Goal: Book appointment/travel/reservation

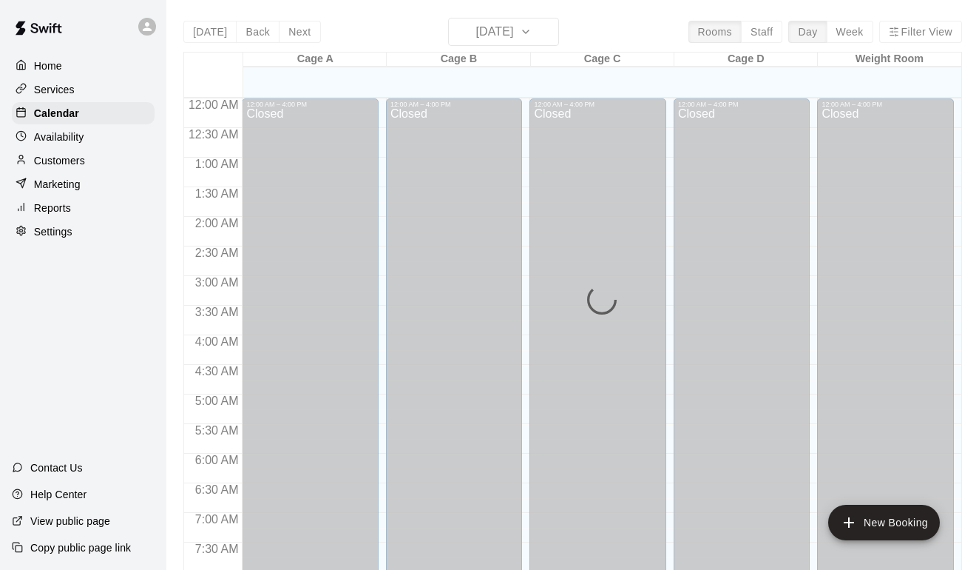
scroll to position [888, 0]
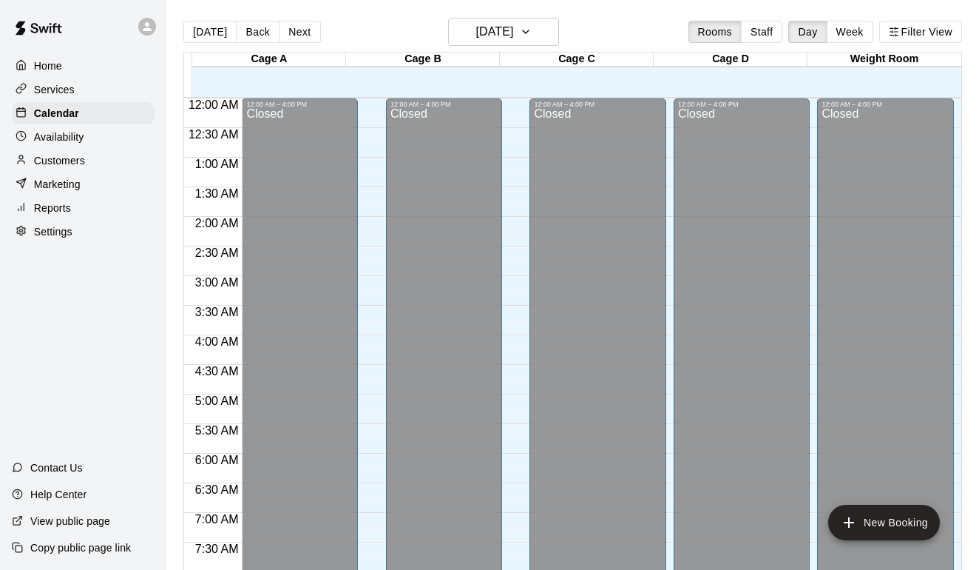
scroll to position [888, 0]
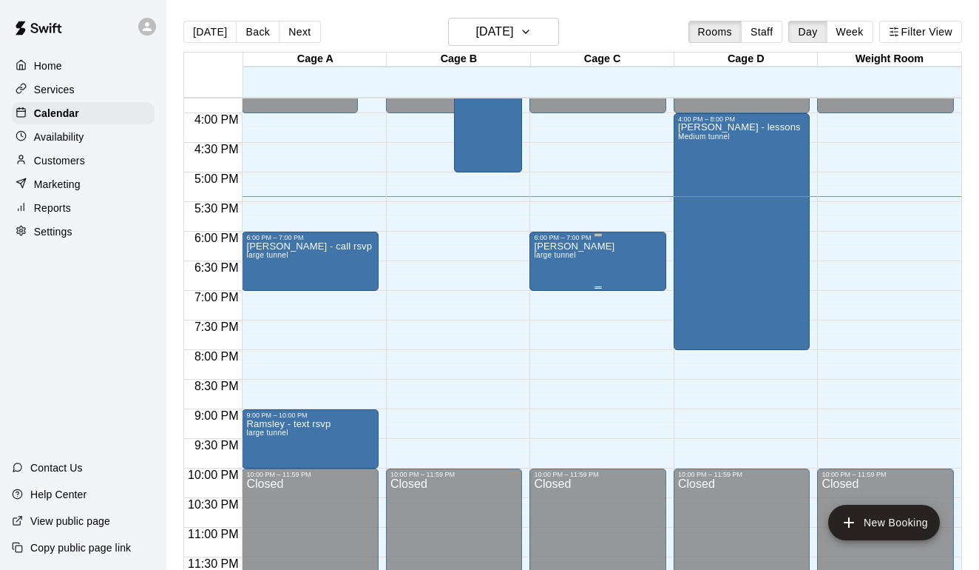
scroll to position [922, 0]
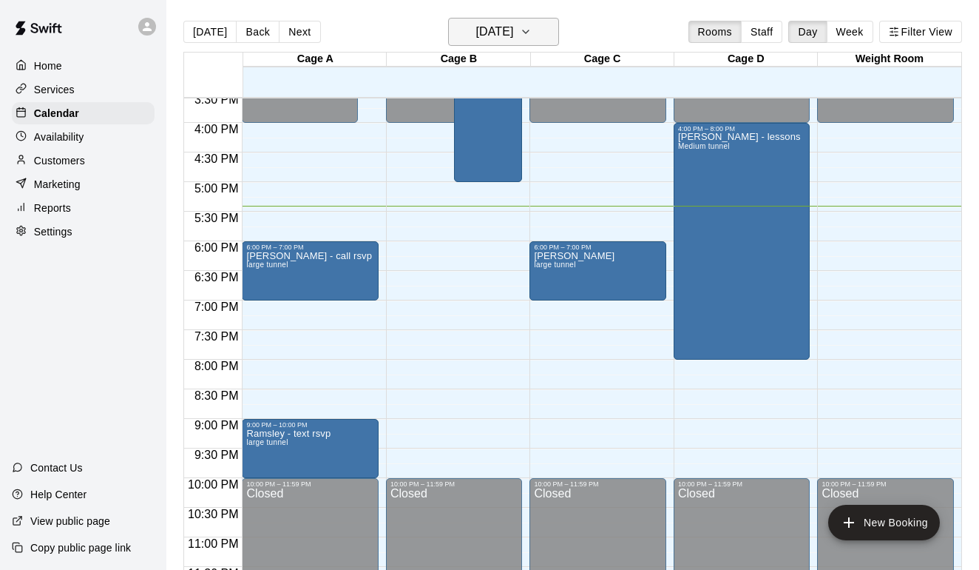
click at [538, 34] on button "[DATE]" at bounding box center [503, 32] width 111 height 28
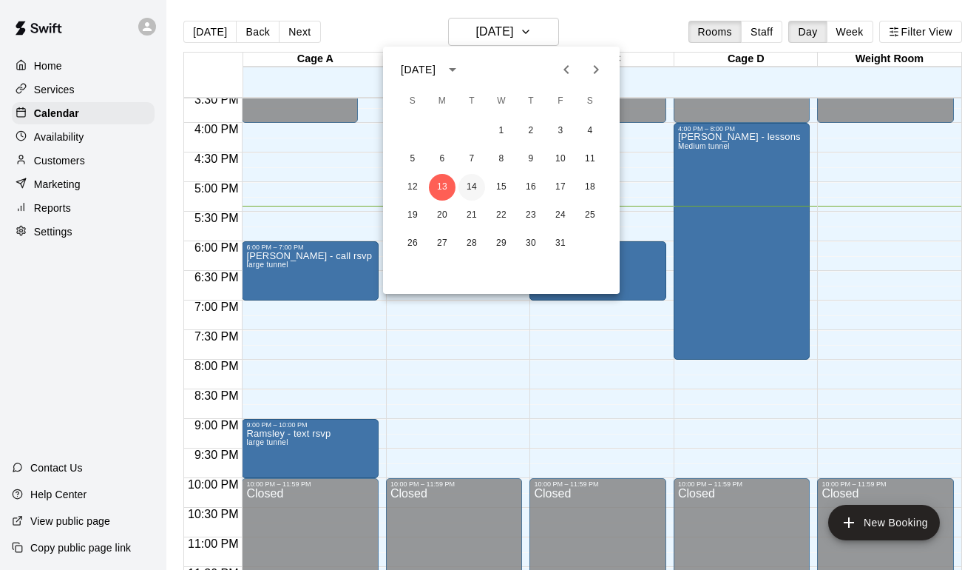
click at [475, 189] on button "14" at bounding box center [472, 187] width 27 height 27
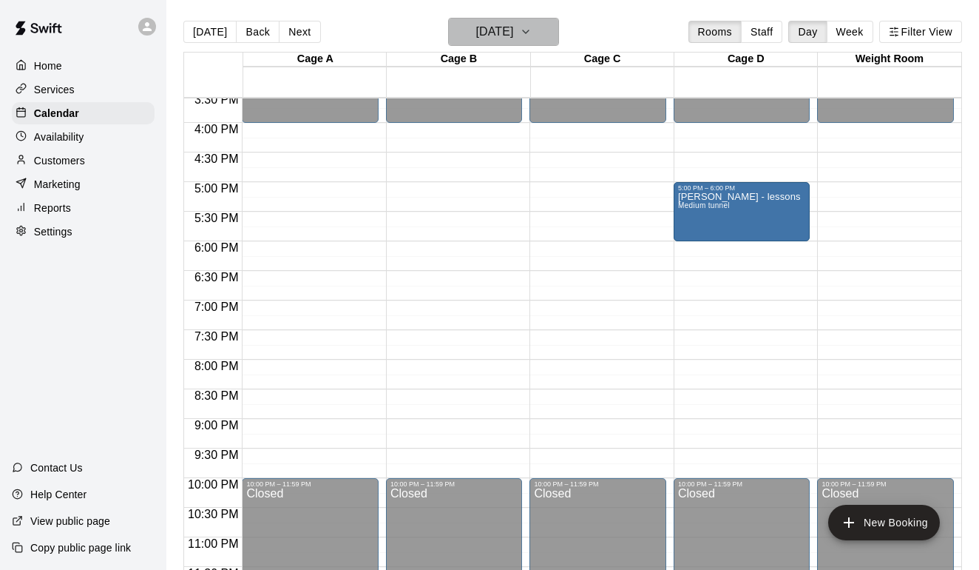
click at [532, 30] on icon "button" at bounding box center [526, 32] width 12 height 18
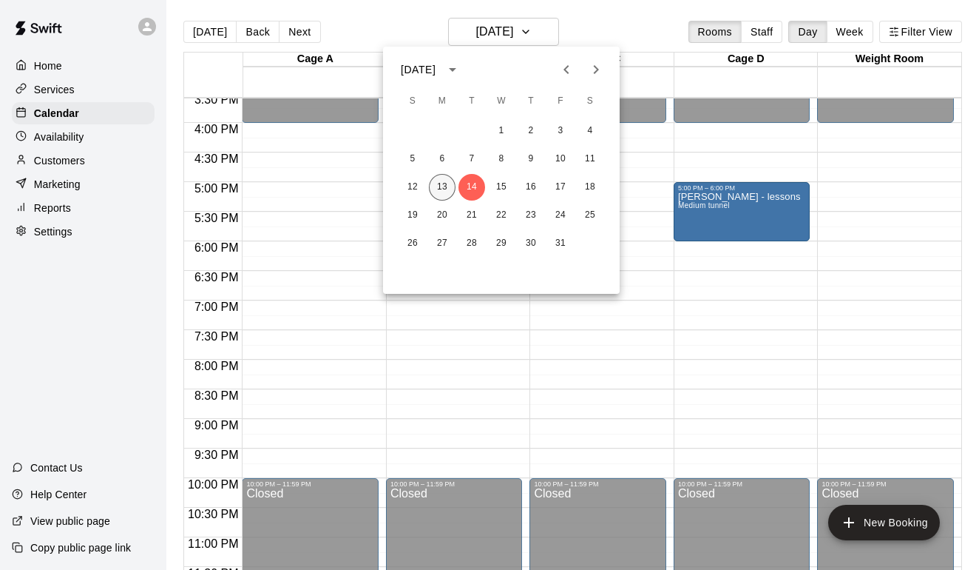
click at [437, 189] on button "13" at bounding box center [442, 187] width 27 height 27
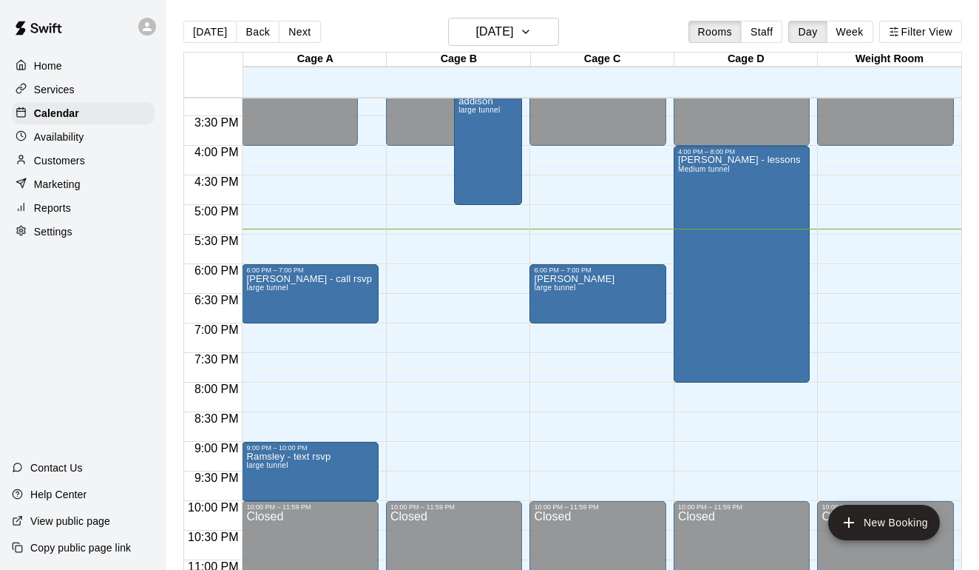
scroll to position [859, 0]
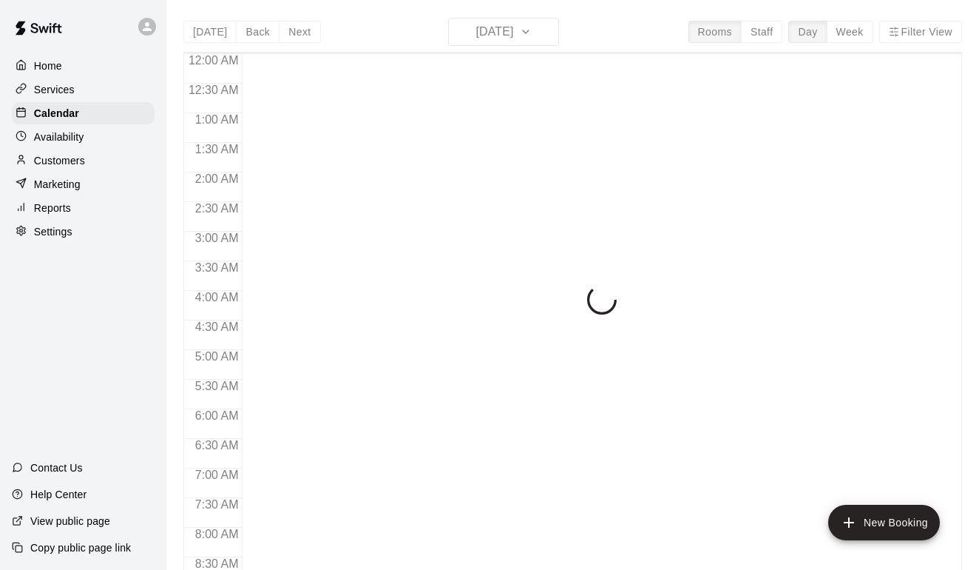
scroll to position [888, 0]
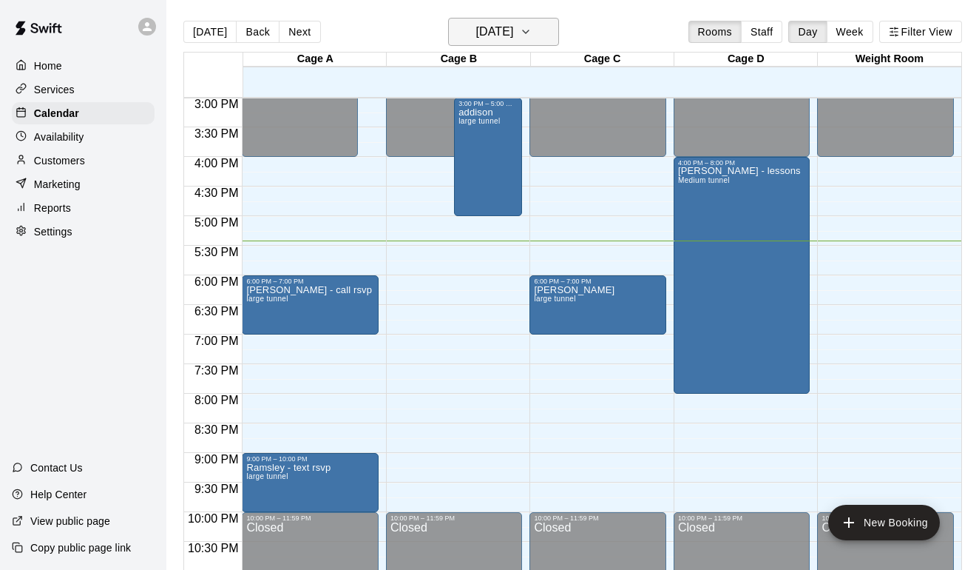
click at [513, 25] on h6 "[DATE]" at bounding box center [495, 31] width 38 height 21
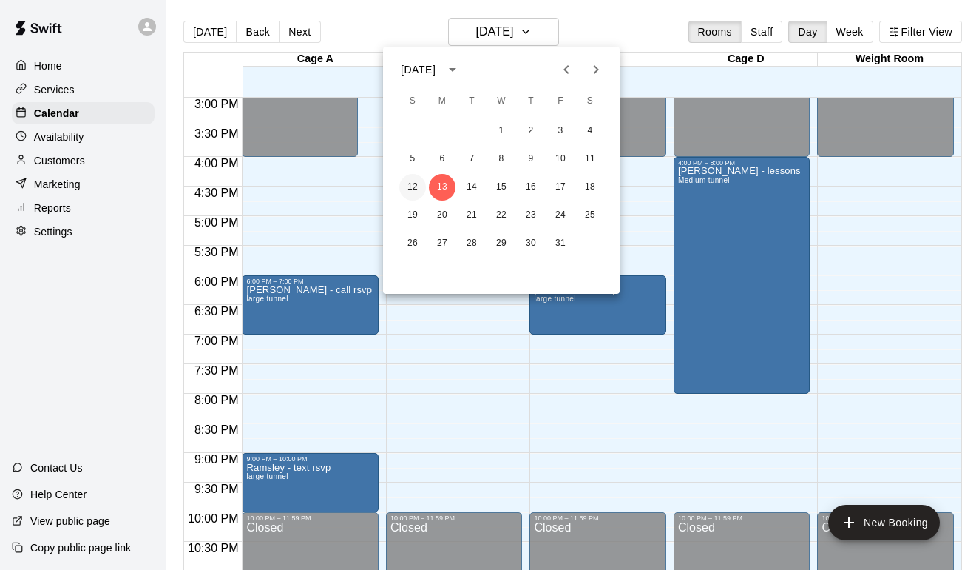
click at [416, 199] on button "12" at bounding box center [412, 187] width 27 height 27
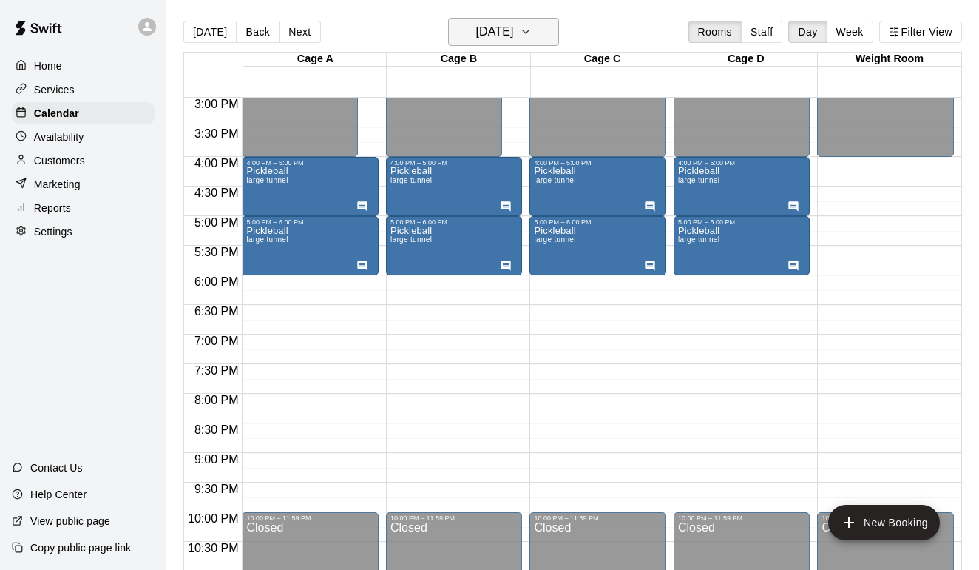
click at [532, 30] on icon "button" at bounding box center [526, 32] width 12 height 18
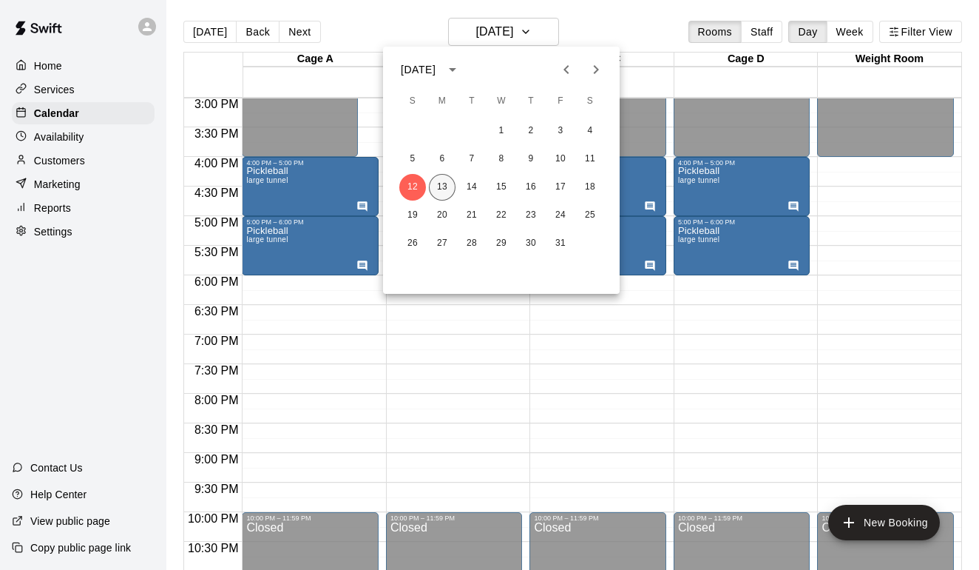
click at [445, 192] on button "13" at bounding box center [442, 187] width 27 height 27
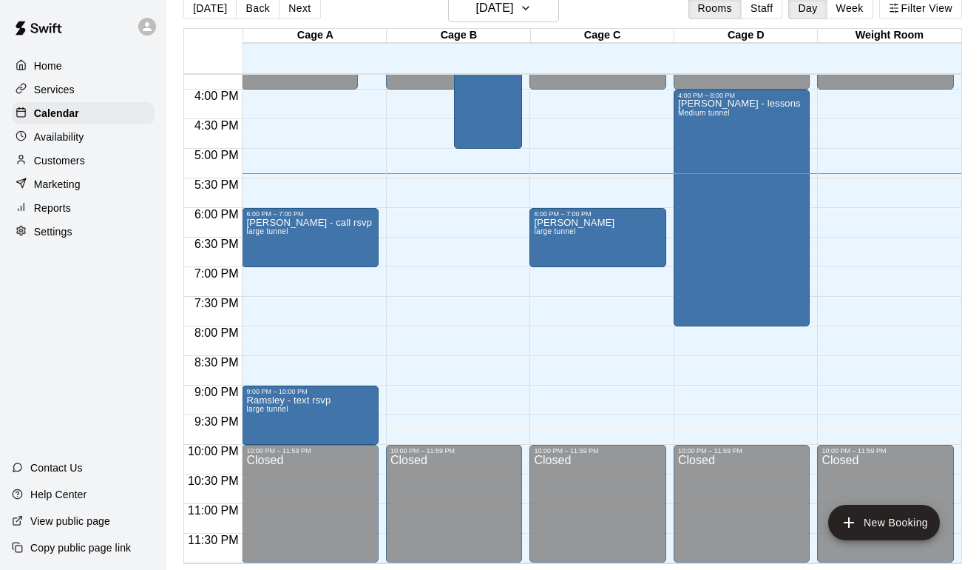
scroll to position [24, 0]
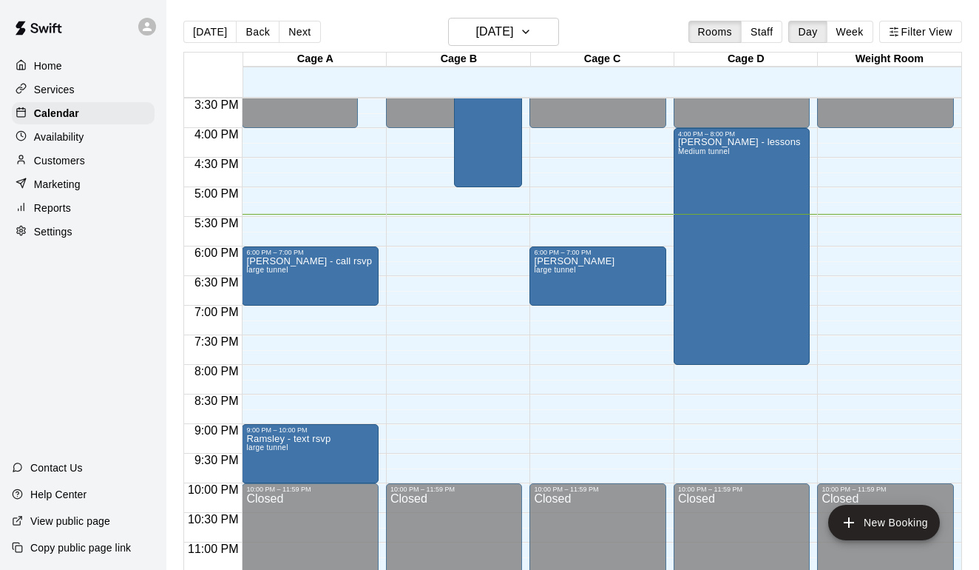
scroll to position [918, 0]
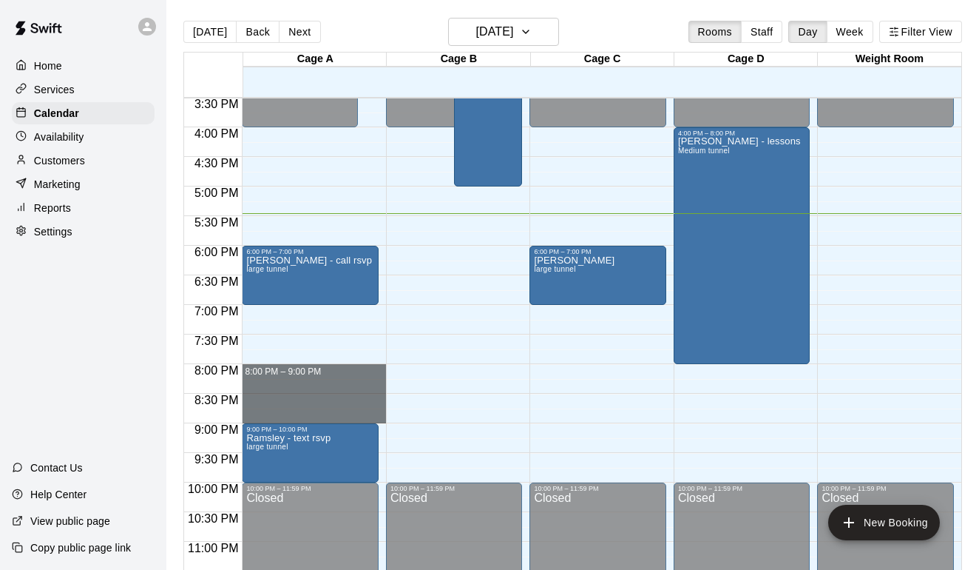
drag, startPoint x: 348, startPoint y: 373, endPoint x: 536, endPoint y: 421, distance: 193.9
click at [536, 421] on div "12:00 AM 12:30 AM 1:00 AM 1:30 AM 2:00 AM 2:30 AM 3:00 AM 3:30 AM 4:00 AM 4:30 …" at bounding box center [572, 342] width 777 height 490
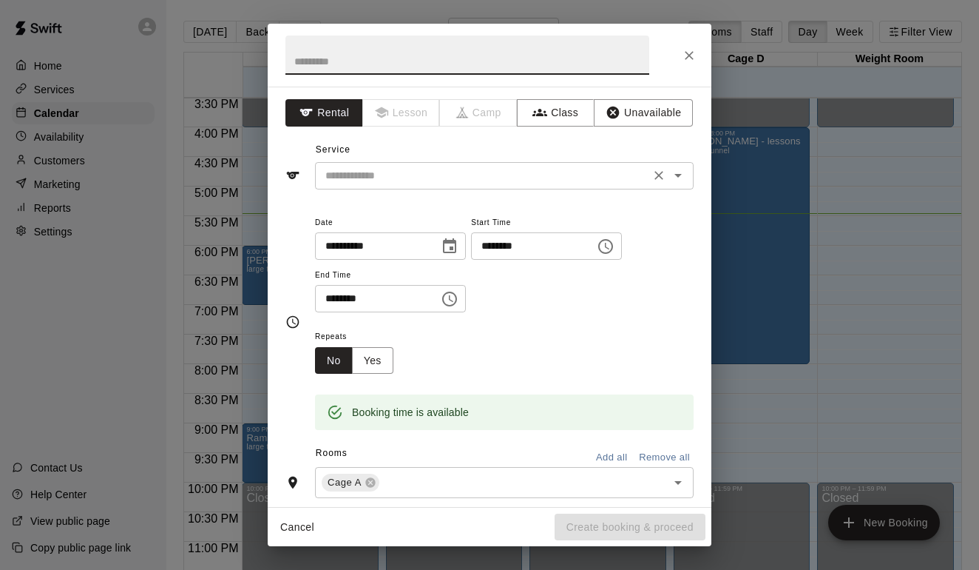
click at [457, 174] on input "text" at bounding box center [483, 175] width 326 height 18
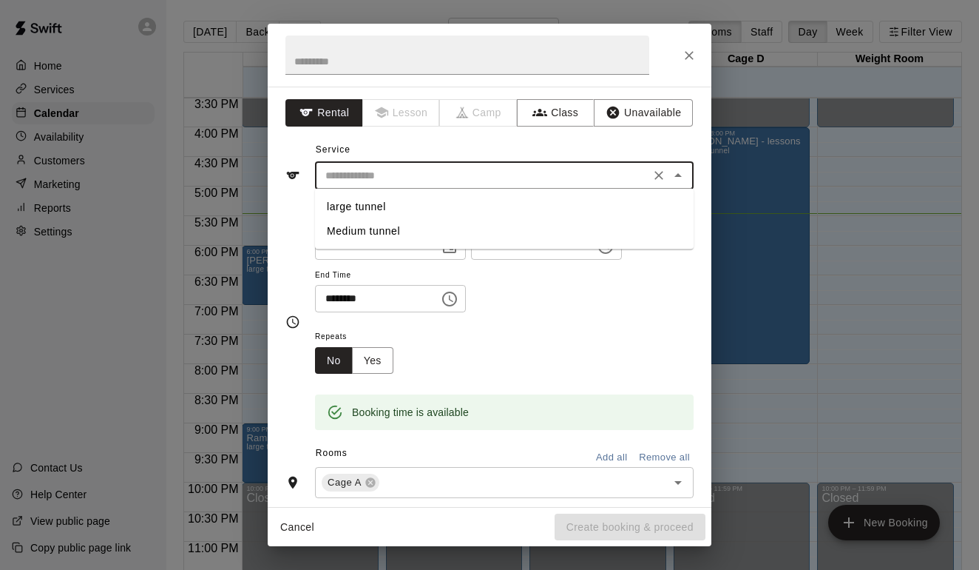
click at [396, 236] on li "Medium tunnel" at bounding box center [504, 231] width 379 height 24
type input "**********"
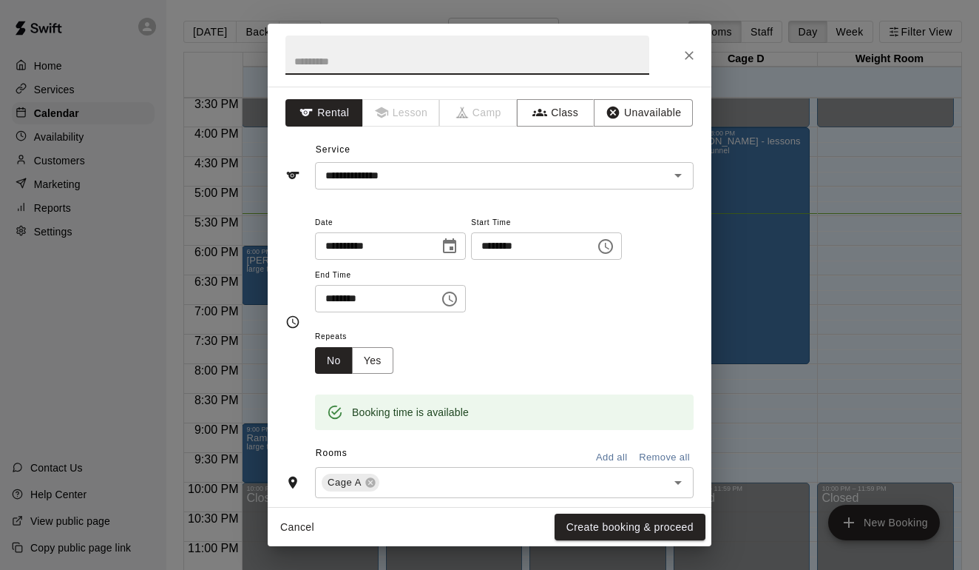
click at [385, 62] on input "text" at bounding box center [468, 55] width 364 height 39
type input "**"
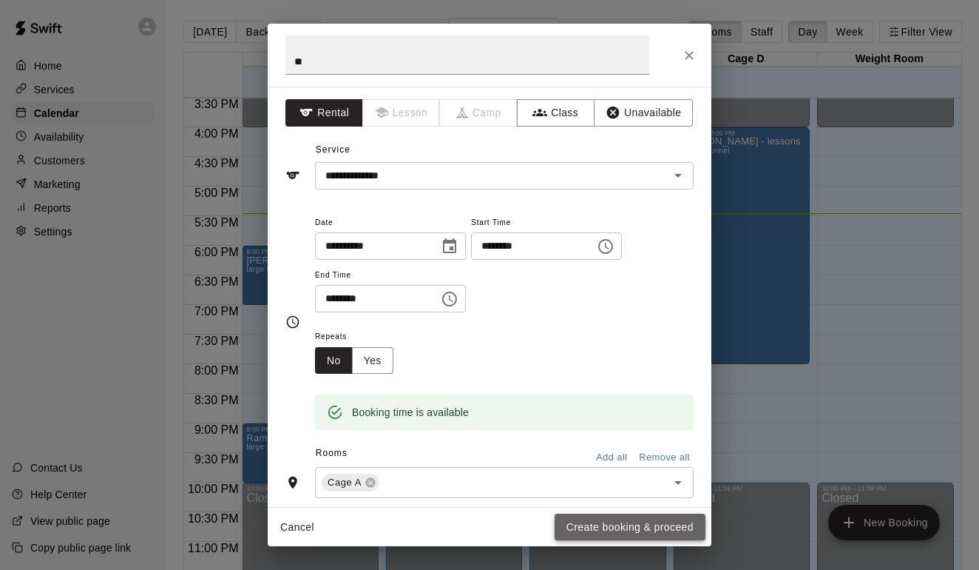
click at [613, 533] on button "Create booking & proceed" at bounding box center [630, 526] width 151 height 27
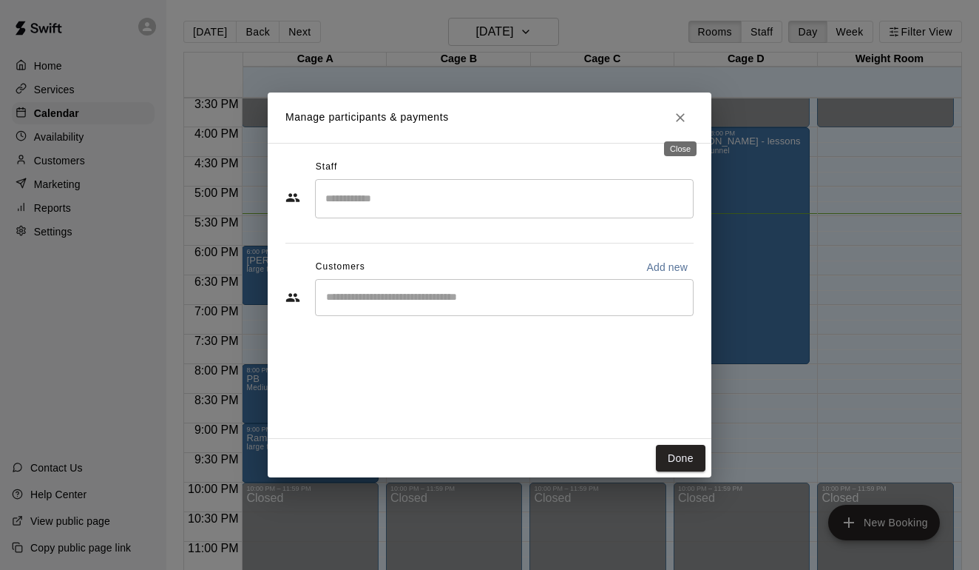
click at [675, 118] on icon "Close" at bounding box center [680, 117] width 15 height 15
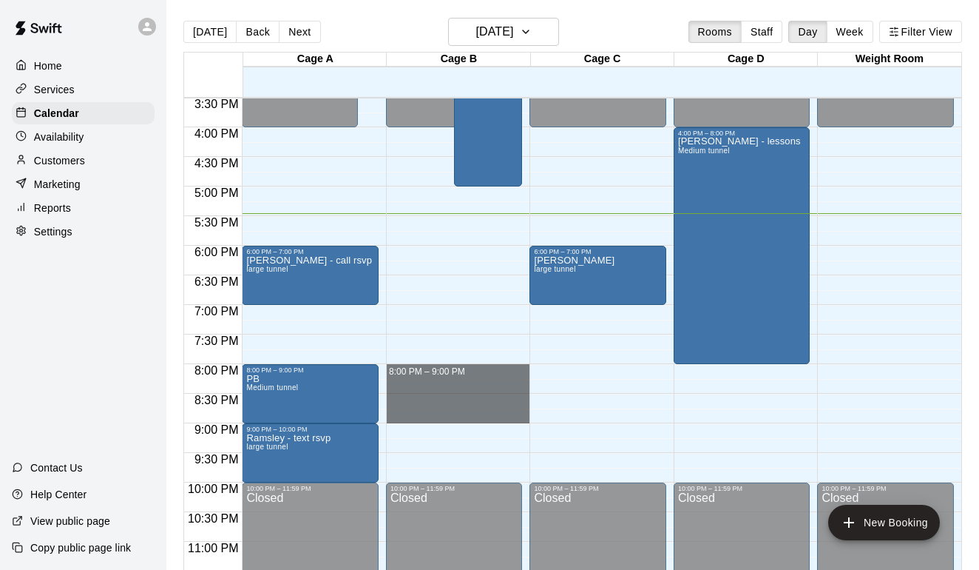
drag, startPoint x: 402, startPoint y: 377, endPoint x: 427, endPoint y: 420, distance: 49.4
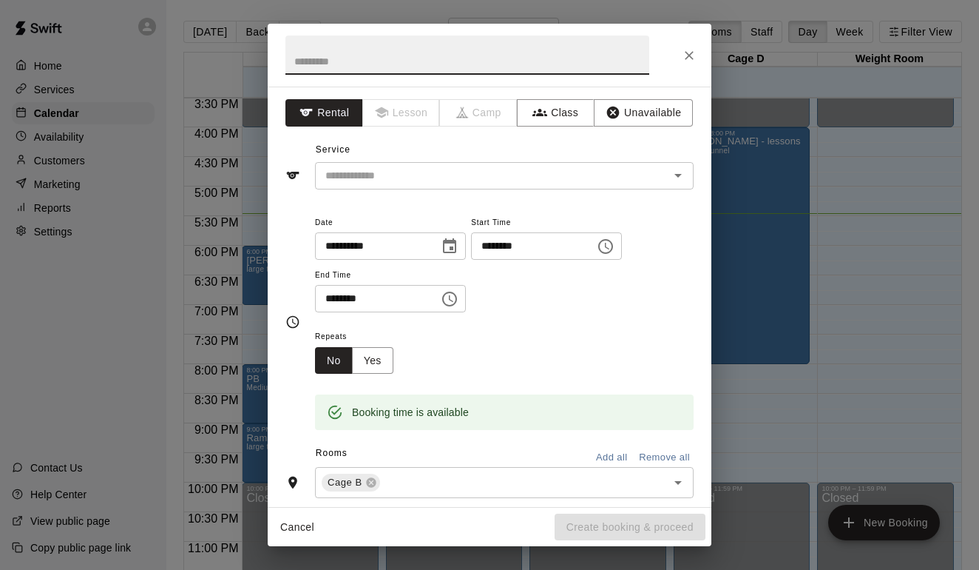
click at [429, 58] on input "text" at bounding box center [468, 55] width 364 height 39
type input "**"
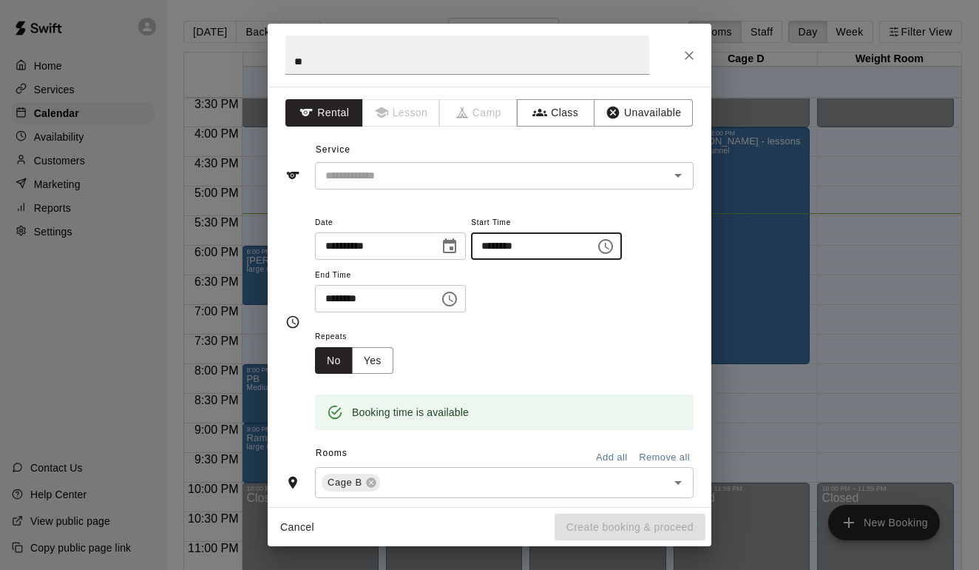
click at [541, 249] on input "********" at bounding box center [528, 245] width 114 height 27
click at [556, 163] on div "​" at bounding box center [504, 175] width 379 height 27
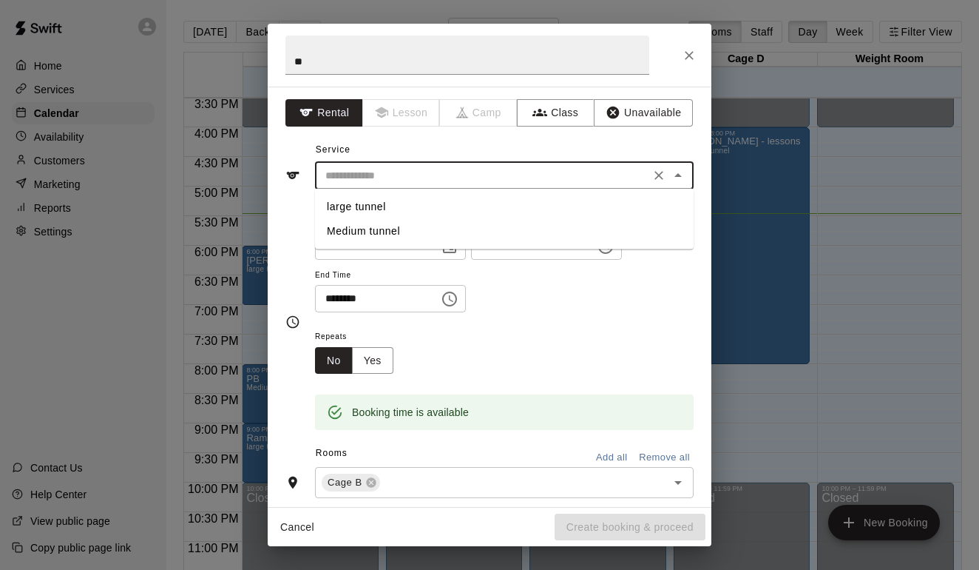
click at [439, 193] on ul "large tunnel Medium tunnel" at bounding box center [504, 219] width 379 height 61
click at [402, 204] on li "large tunnel" at bounding box center [504, 207] width 379 height 24
type input "**********"
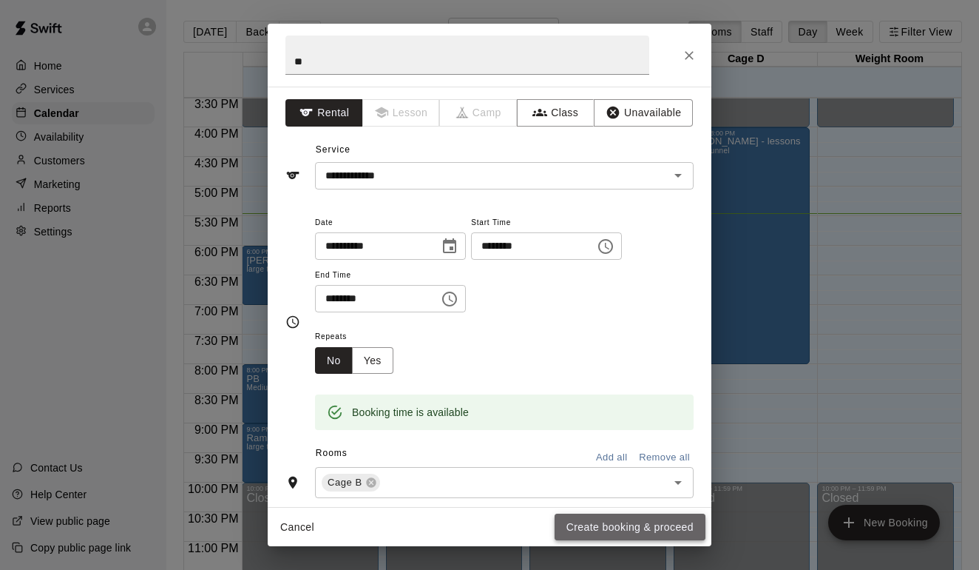
click at [659, 530] on button "Create booking & proceed" at bounding box center [630, 526] width 151 height 27
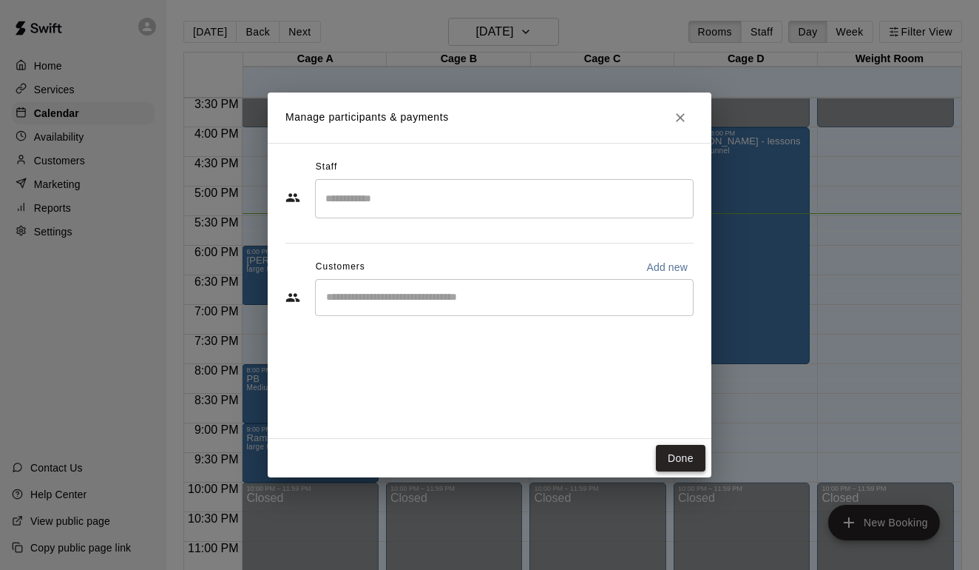
click at [689, 449] on button "Done" at bounding box center [681, 458] width 50 height 27
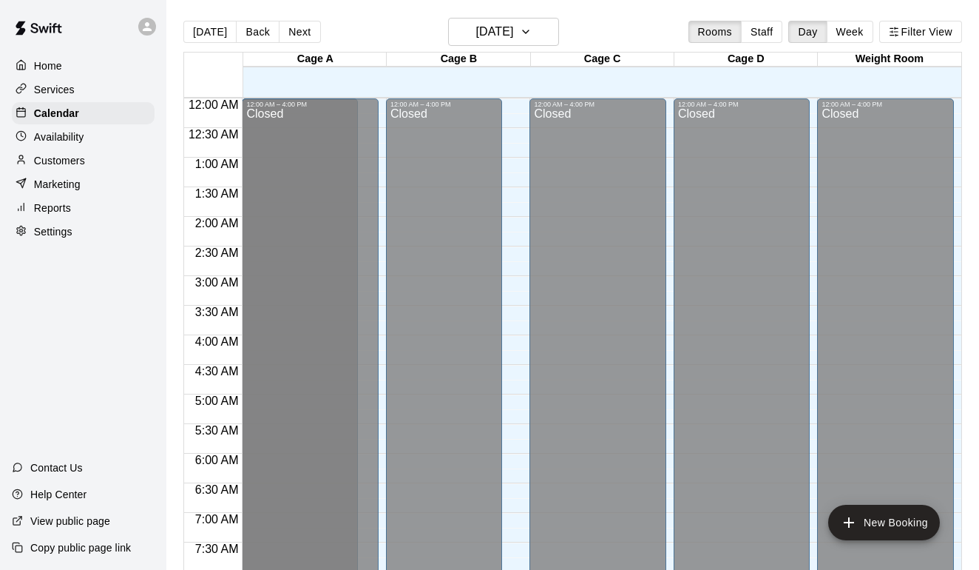
scroll to position [458, 0]
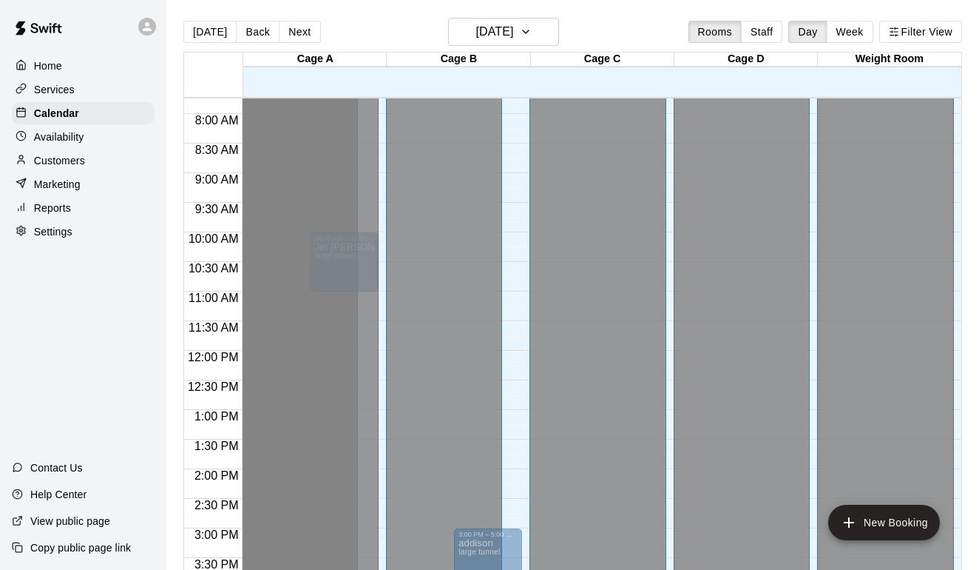
drag, startPoint x: 280, startPoint y: 158, endPoint x: 341, endPoint y: 229, distance: 93.3
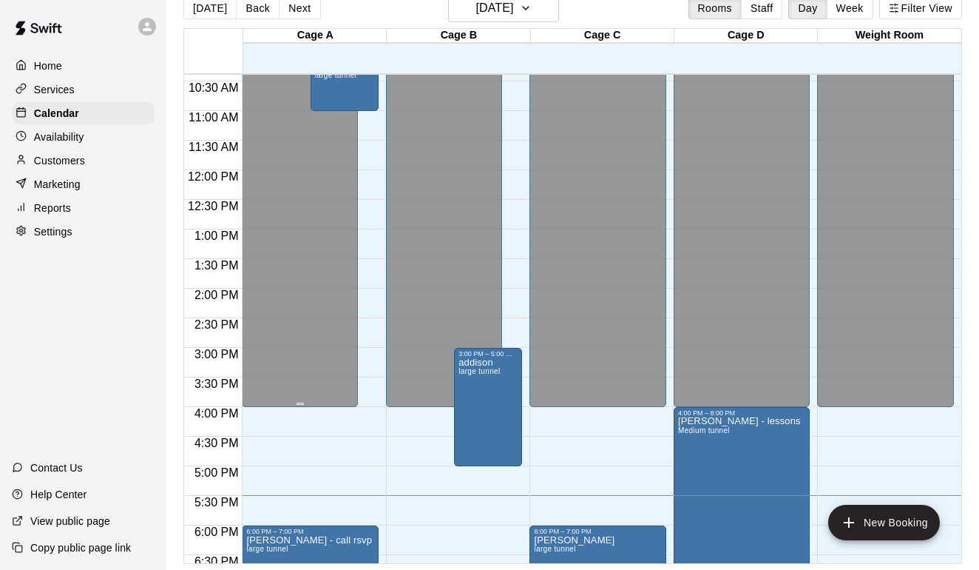
scroll to position [527, 0]
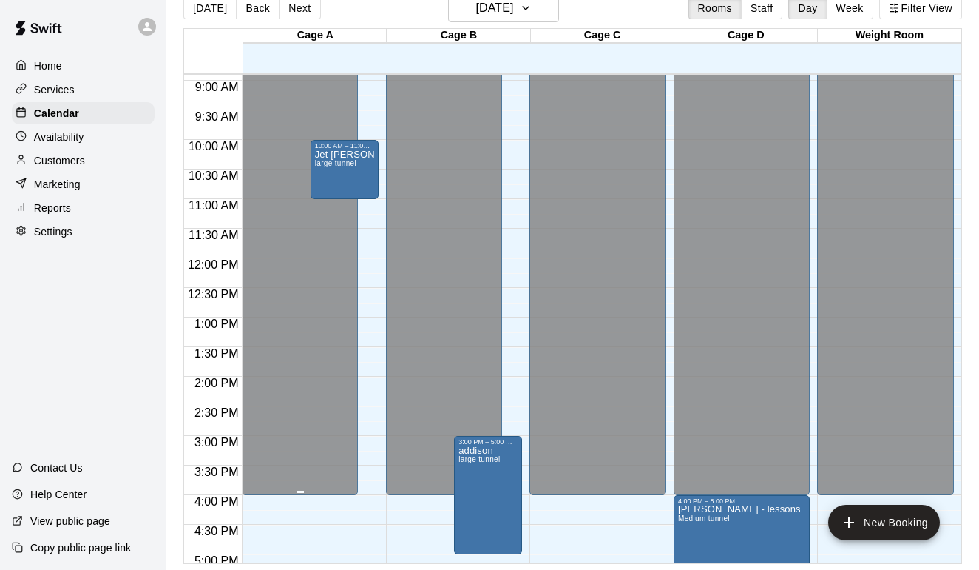
click at [288, 211] on div "Closed" at bounding box center [299, 29] width 107 height 942
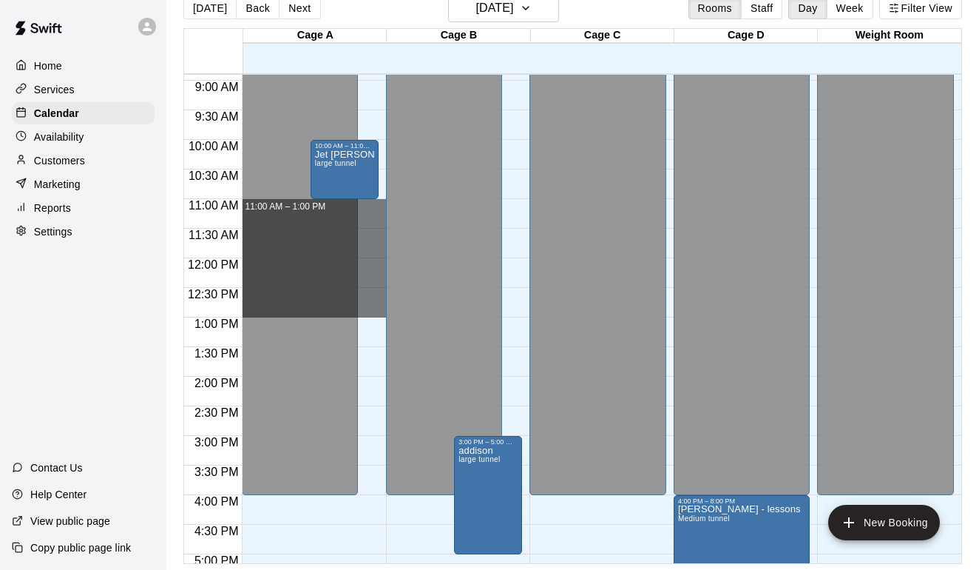
drag, startPoint x: 376, startPoint y: 205, endPoint x: 369, endPoint y: 311, distance: 106.7
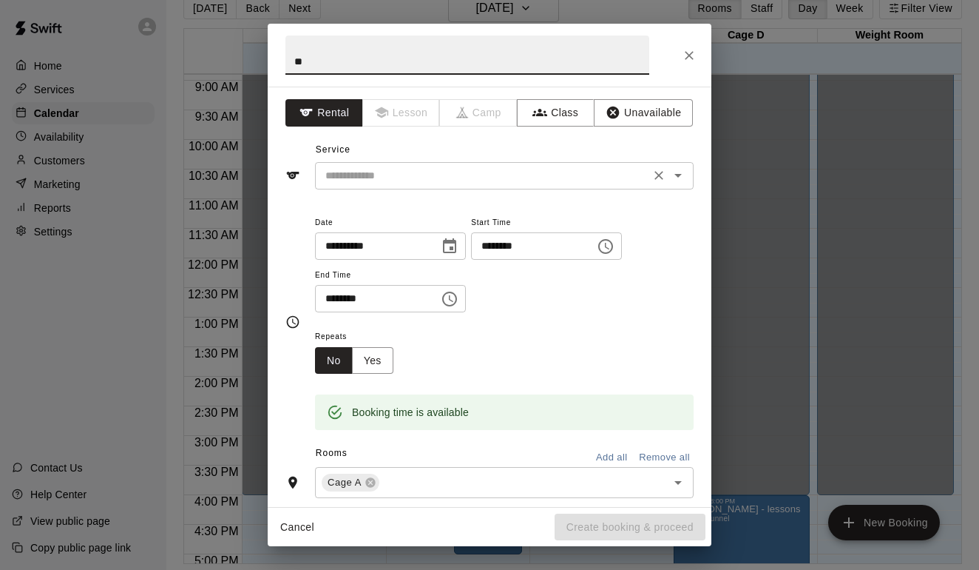
type input "**"
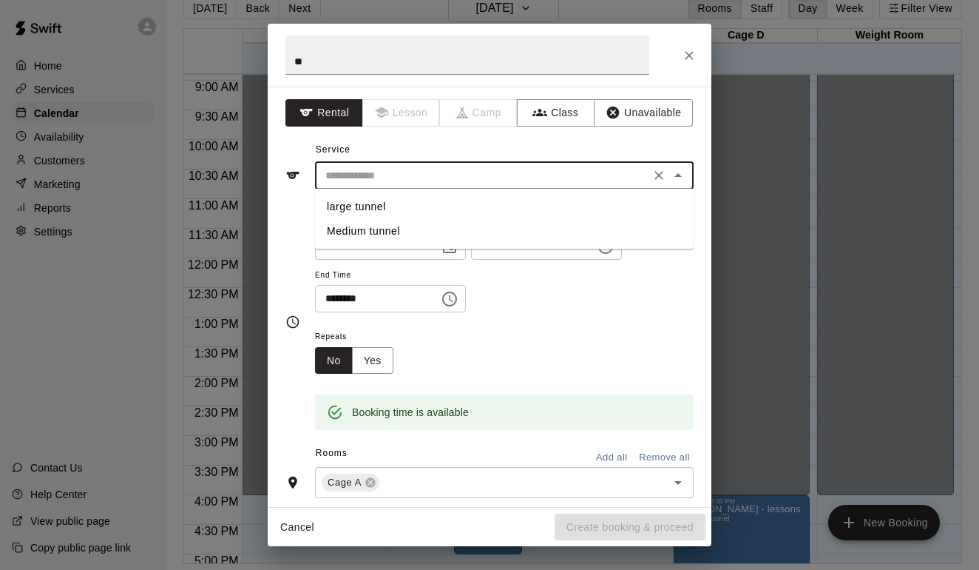
click at [447, 175] on input "text" at bounding box center [483, 175] width 326 height 18
click at [421, 204] on li "large tunnel" at bounding box center [504, 207] width 379 height 24
type input "**********"
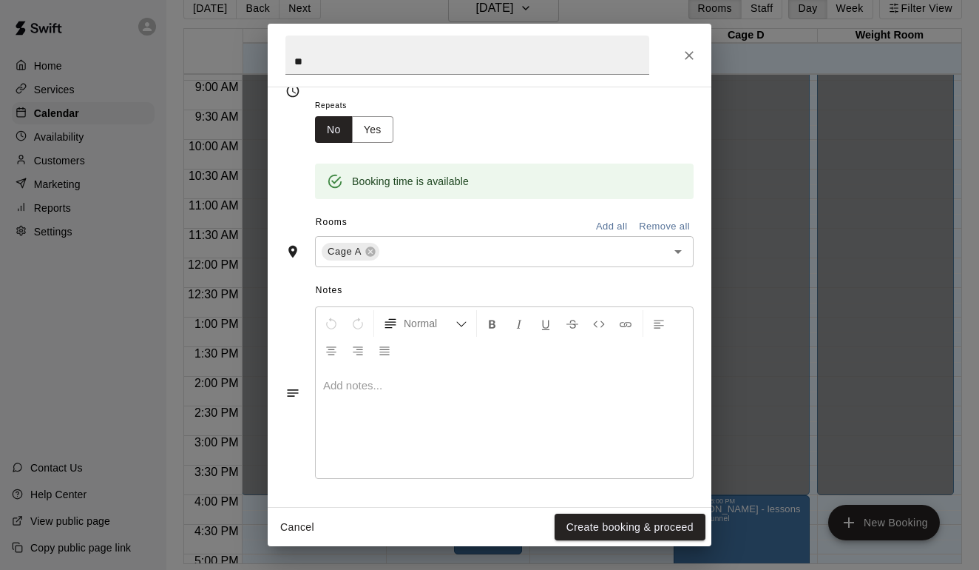
scroll to position [232, 0]
click at [391, 387] on p at bounding box center [504, 385] width 362 height 15
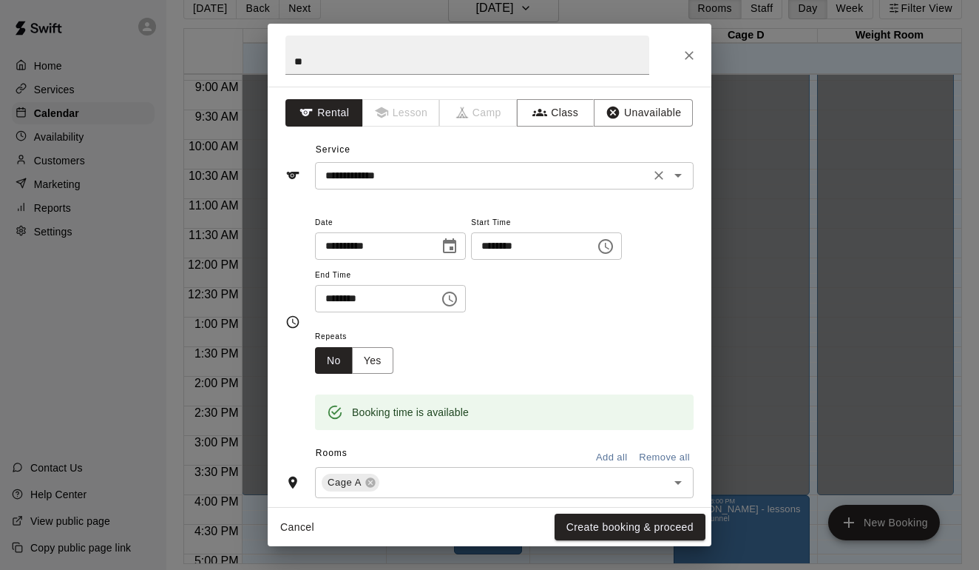
scroll to position [0, 0]
click at [369, 62] on input "**" at bounding box center [468, 55] width 364 height 39
type input "**********"
click at [629, 524] on button "Create booking & proceed" at bounding box center [630, 526] width 151 height 27
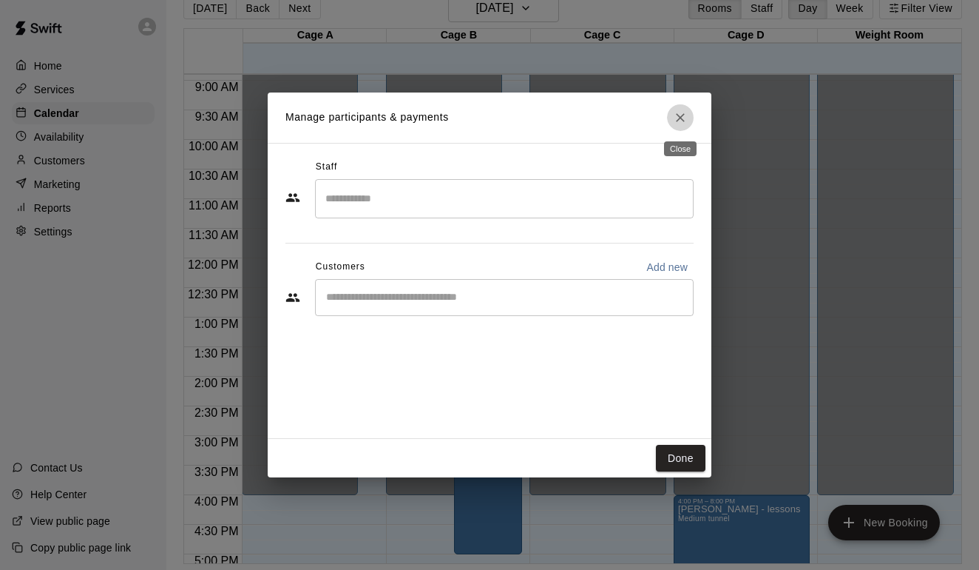
click at [685, 112] on icon "Close" at bounding box center [680, 117] width 15 height 15
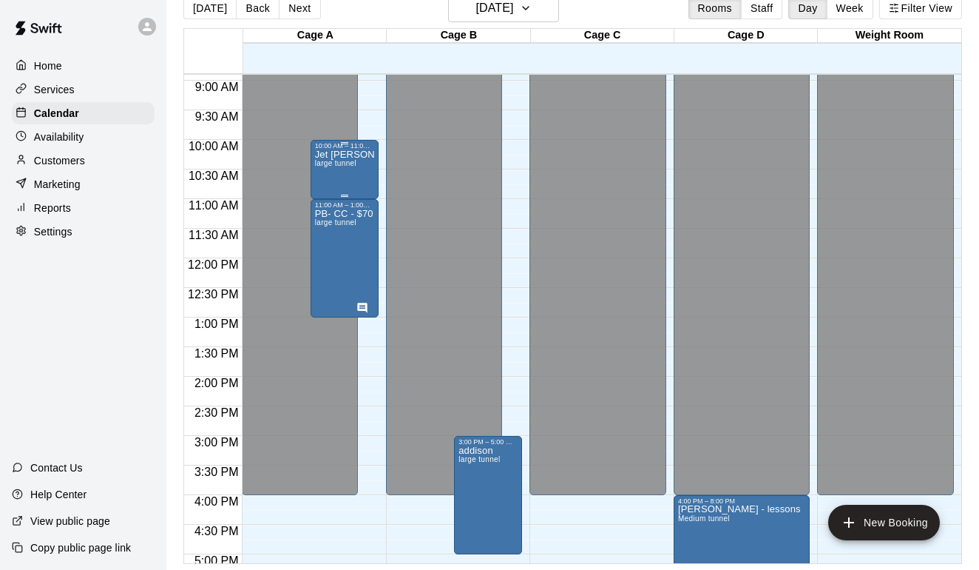
click at [362, 168] on div "Jet hodzic - text rsvp large tunnel" at bounding box center [344, 434] width 59 height 570
click at [331, 166] on icon "edit" at bounding box center [329, 165] width 13 height 13
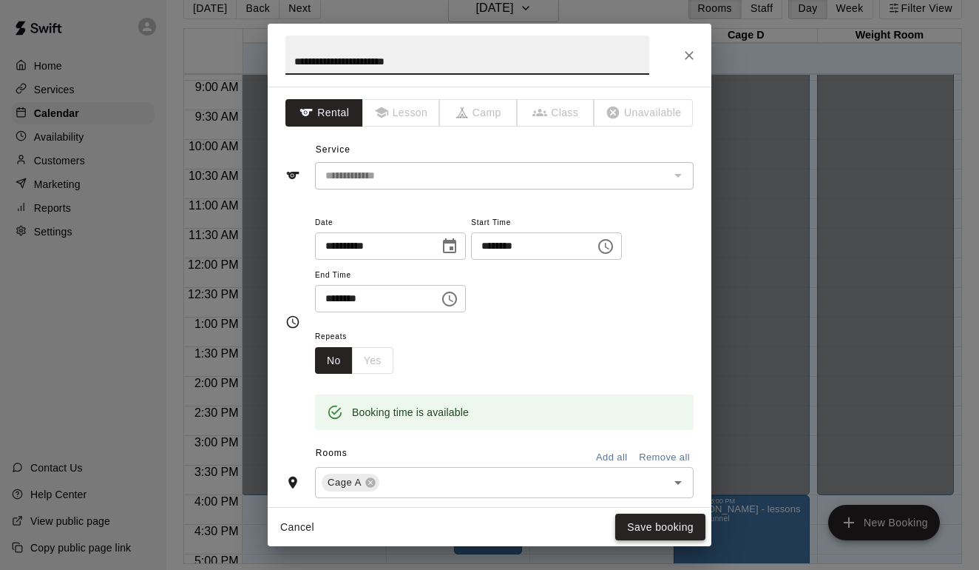
type input "**********"
click at [651, 527] on button "Save booking" at bounding box center [660, 526] width 90 height 27
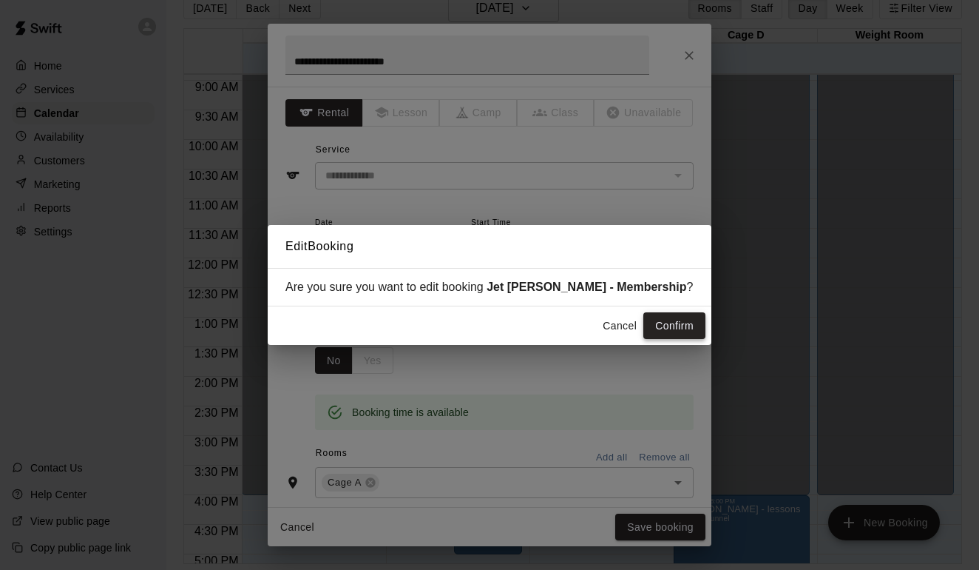
click at [679, 328] on button "Confirm" at bounding box center [674, 325] width 62 height 27
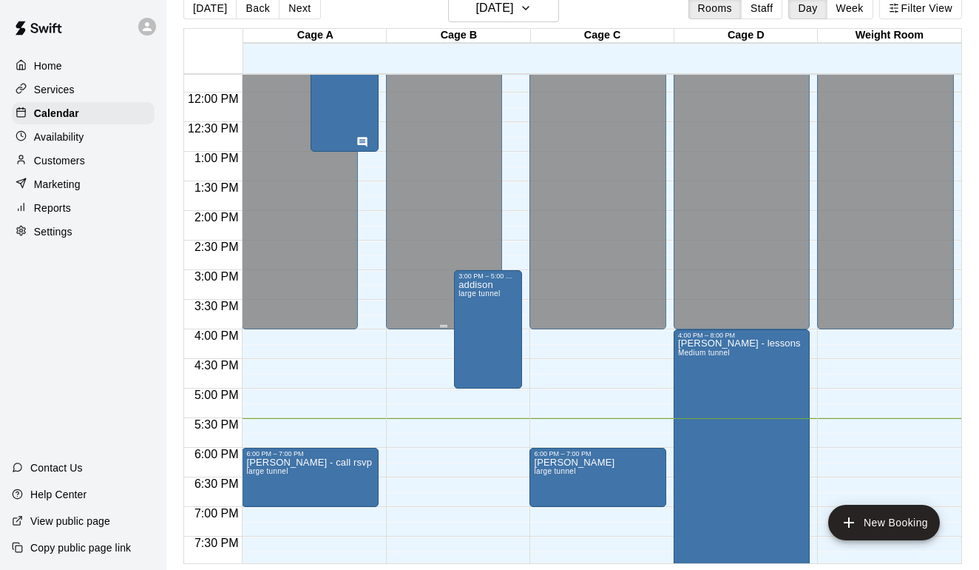
scroll to position [700, 0]
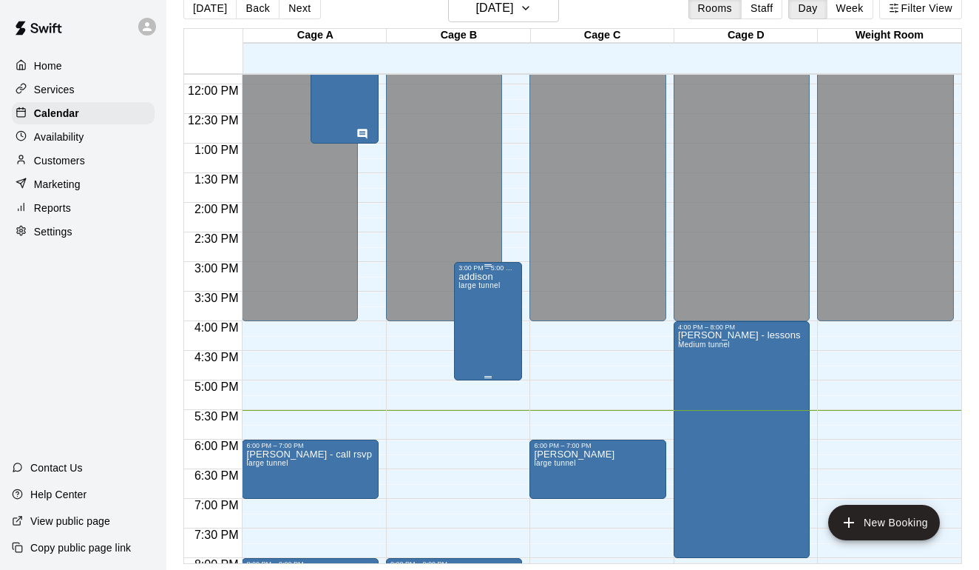
click at [485, 286] on span "large tunnel" at bounding box center [479, 285] width 41 height 8
click at [474, 293] on icon "edit" at bounding box center [474, 297] width 18 height 18
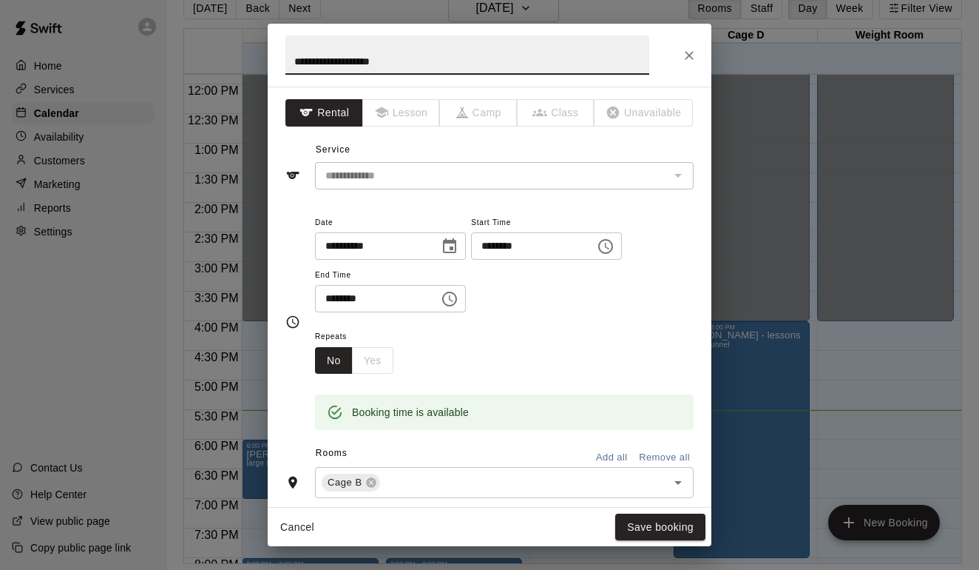
type input "**********"
click at [652, 536] on button "Save booking" at bounding box center [660, 526] width 90 height 27
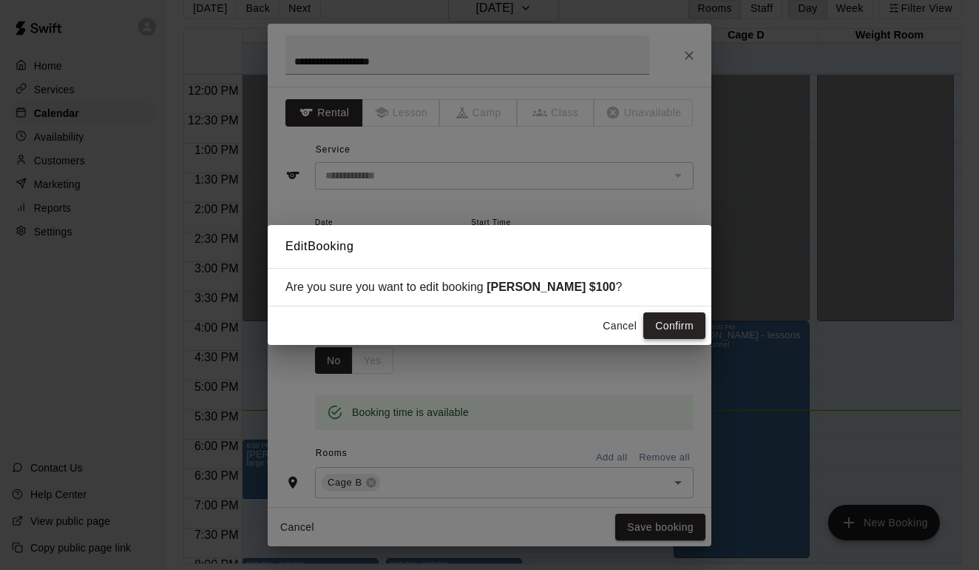
click at [689, 323] on button "Confirm" at bounding box center [674, 325] width 62 height 27
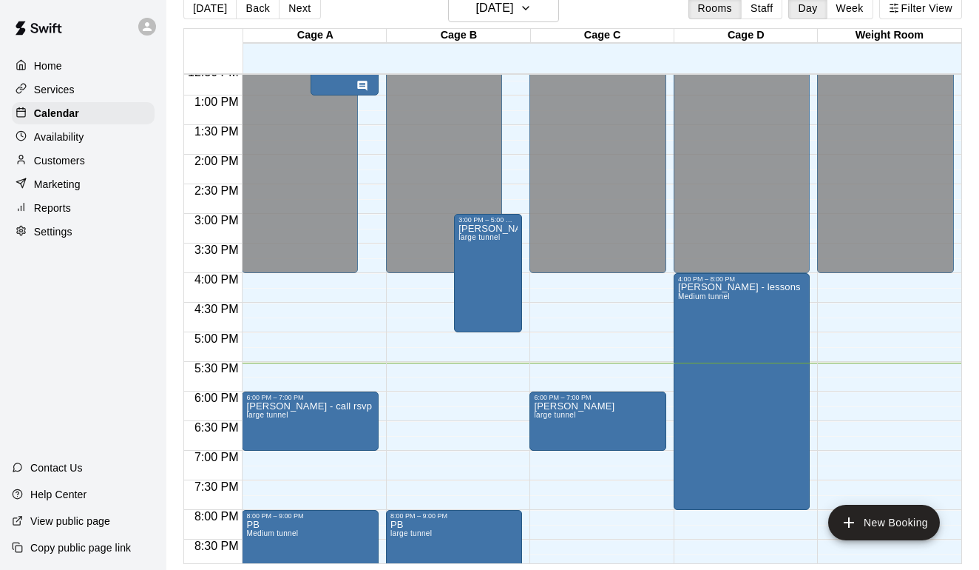
scroll to position [859, 0]
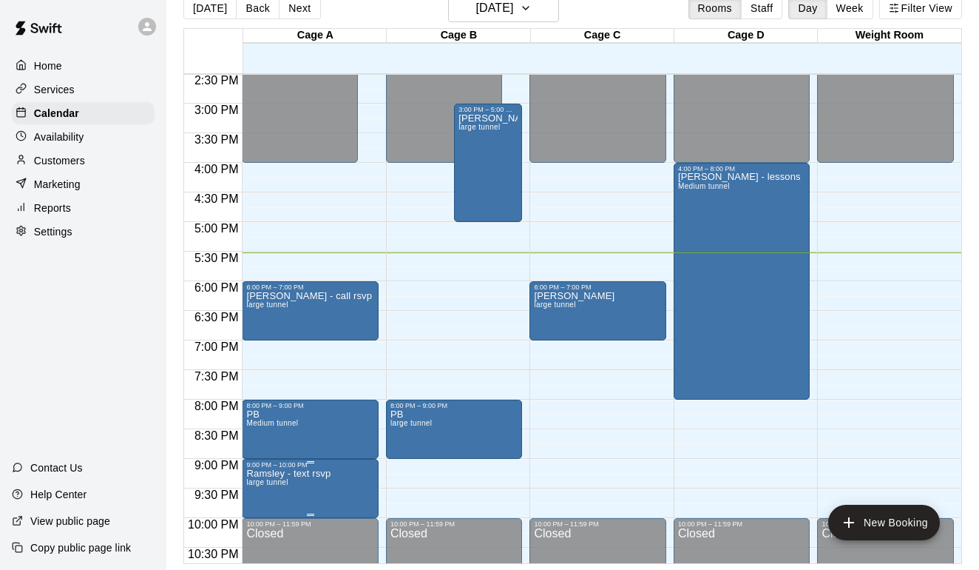
click at [310, 473] on p "Ramsley - text rsvp" at bounding box center [288, 473] width 84 height 0
click at [266, 473] on icon "edit" at bounding box center [262, 473] width 18 height 18
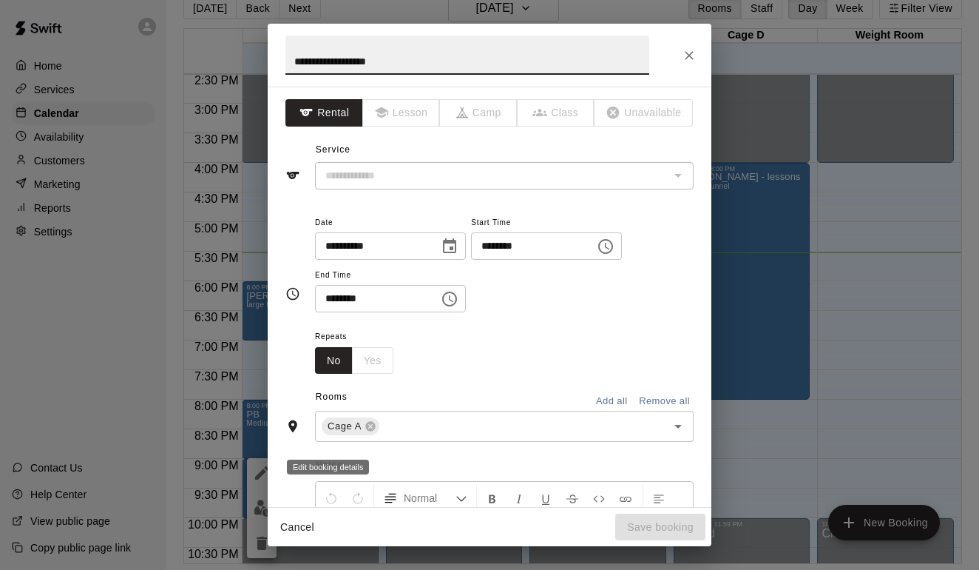
type input "**********"
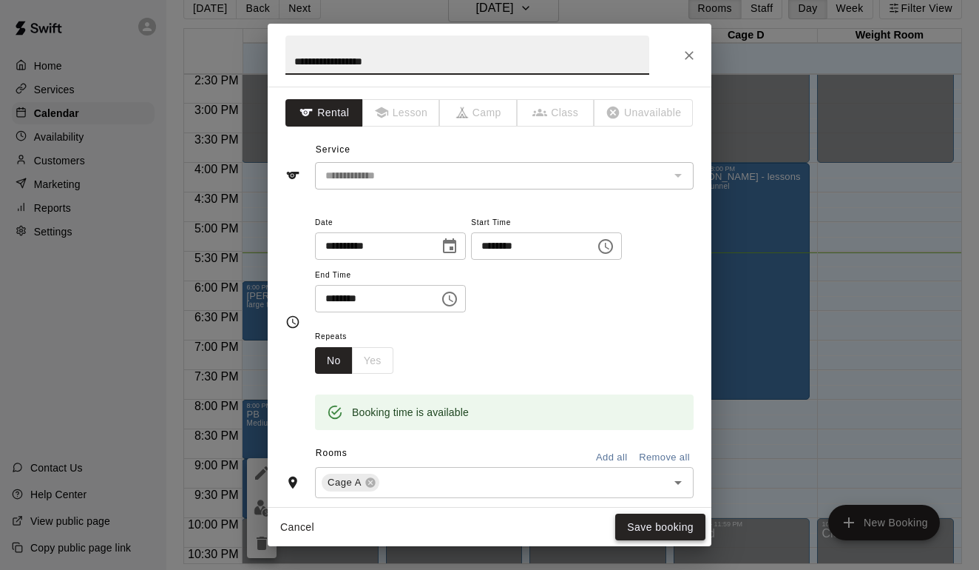
type input "**********"
click at [648, 520] on button "Save booking" at bounding box center [660, 526] width 90 height 27
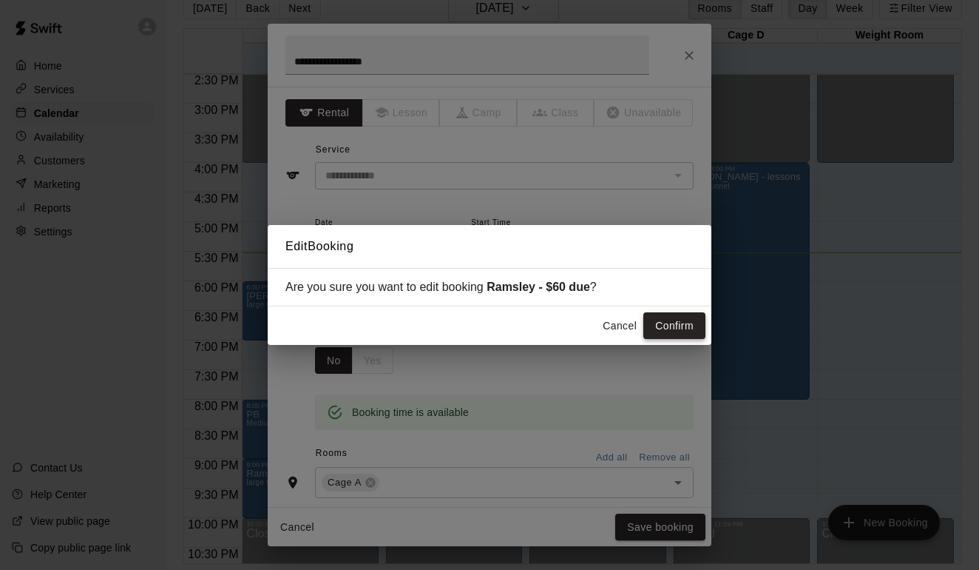
click at [686, 325] on button "Confirm" at bounding box center [674, 325] width 62 height 27
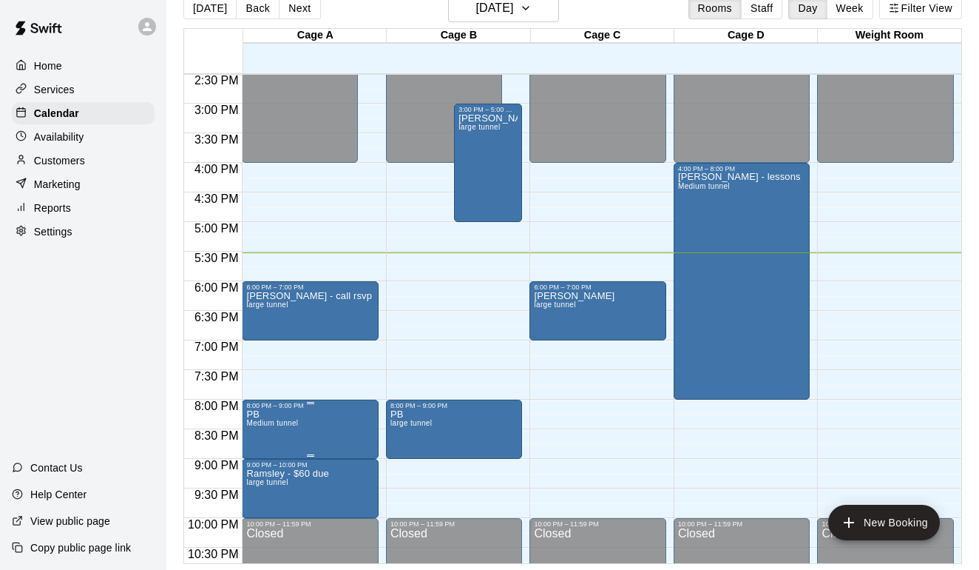
click at [264, 427] on icon "edit" at bounding box center [262, 425] width 18 height 18
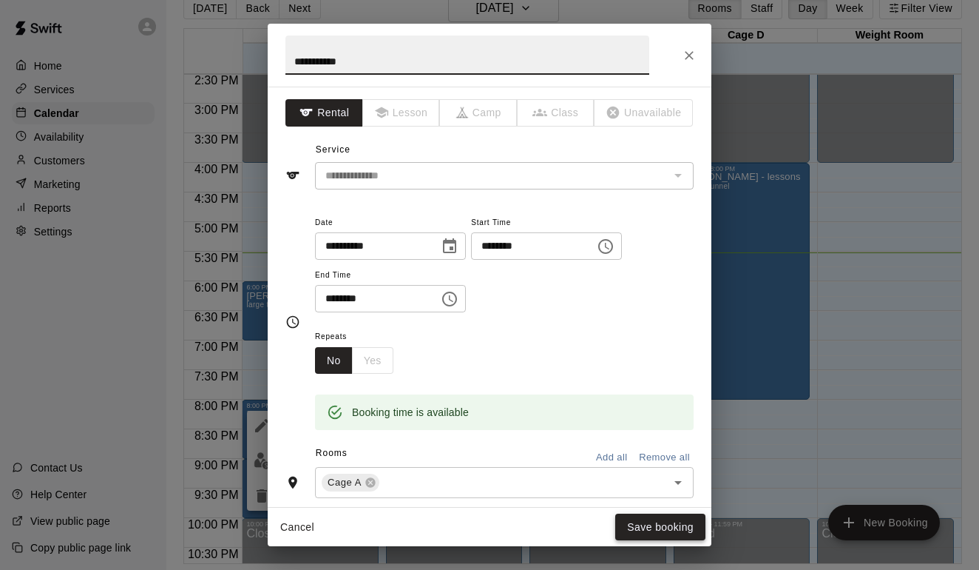
type input "**********"
click at [658, 529] on button "Save booking" at bounding box center [660, 526] width 90 height 27
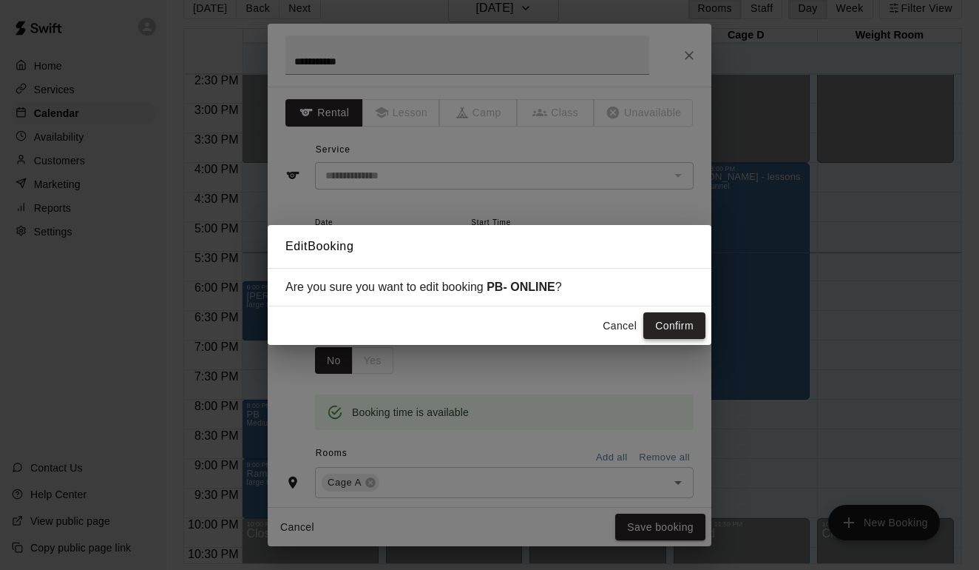
click at [673, 316] on button "Confirm" at bounding box center [674, 325] width 62 height 27
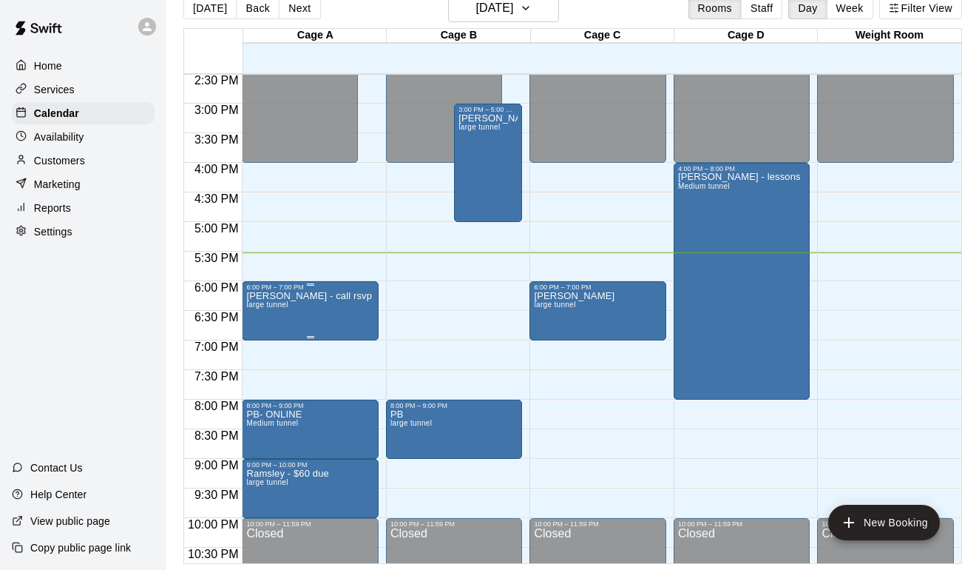
click at [342, 313] on div "Elijah - call rsvp large tunnel" at bounding box center [310, 576] width 128 height 570
click at [260, 304] on icon "edit" at bounding box center [262, 307] width 18 height 18
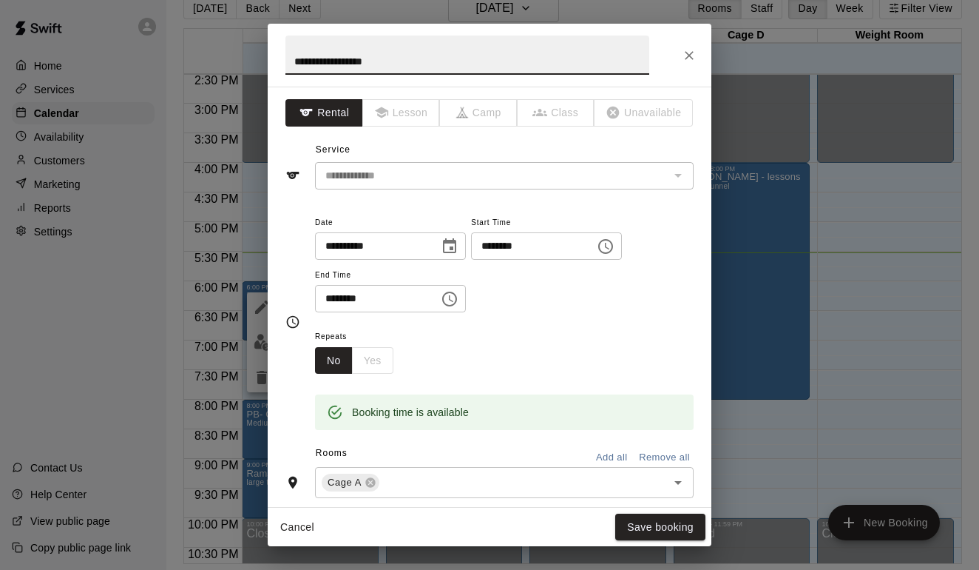
click at [359, 63] on input "**********" at bounding box center [468, 55] width 364 height 39
type input "**********"
click at [652, 524] on button "Save booking" at bounding box center [660, 526] width 90 height 27
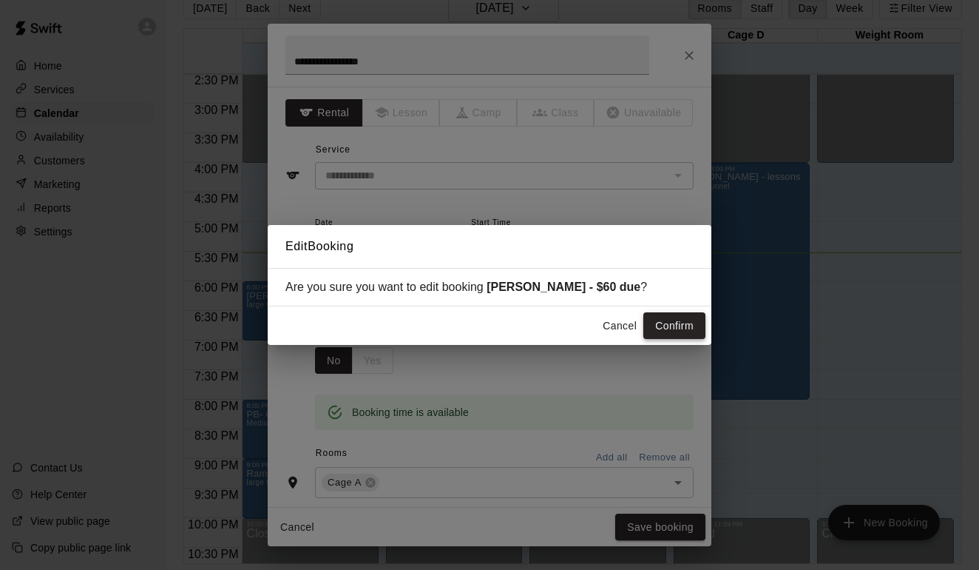
click at [691, 325] on button "Confirm" at bounding box center [674, 325] width 62 height 27
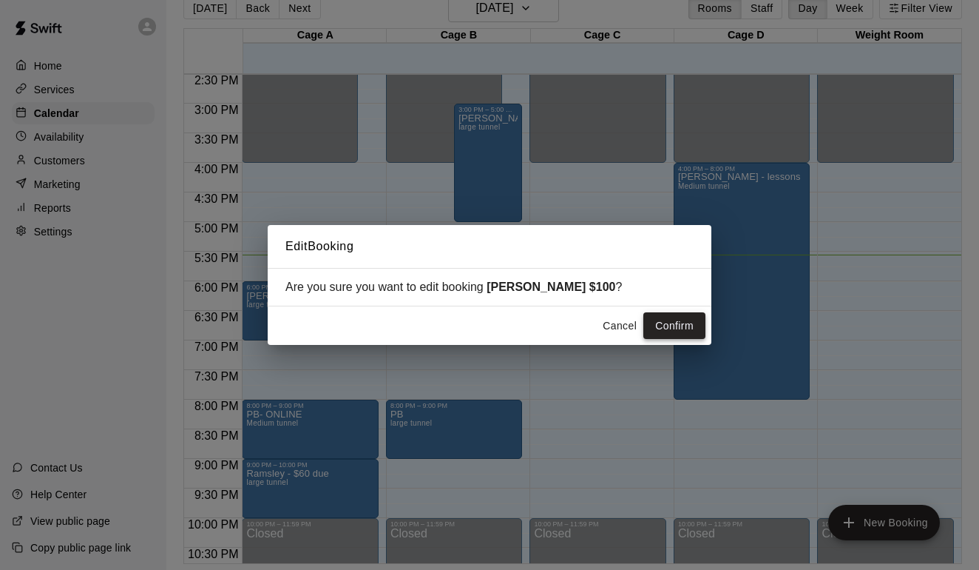
click at [688, 322] on button "Confirm" at bounding box center [674, 325] width 62 height 27
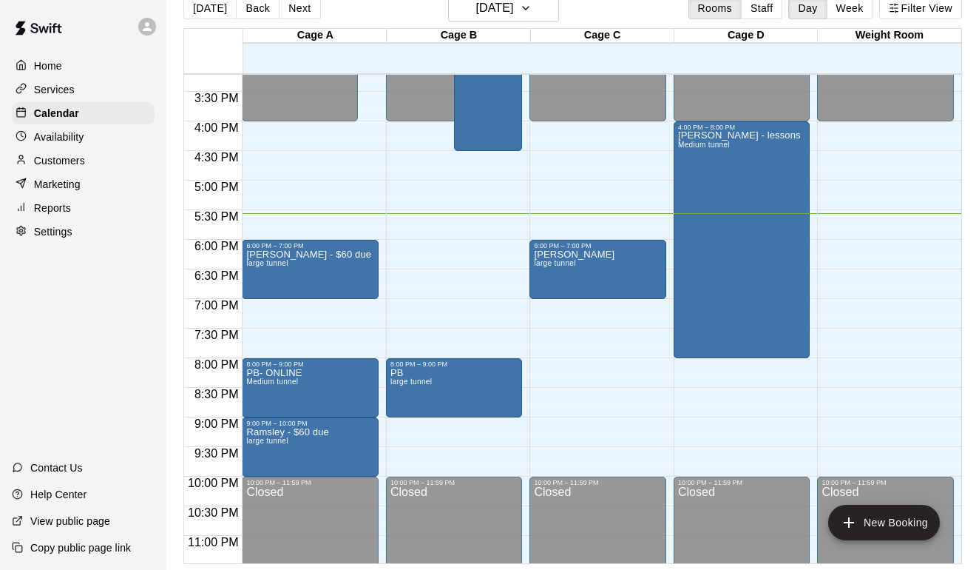
scroll to position [902, 0]
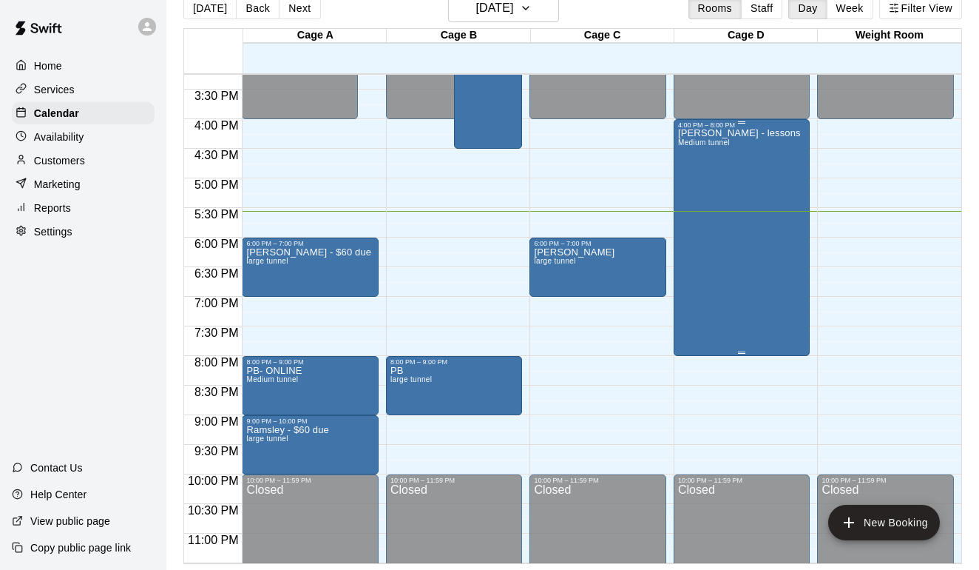
click at [735, 220] on div "Kelvin - lessons Medium tunnel" at bounding box center [739, 414] width 123 height 570
click at [697, 144] on icon "edit" at bounding box center [693, 145] width 18 height 18
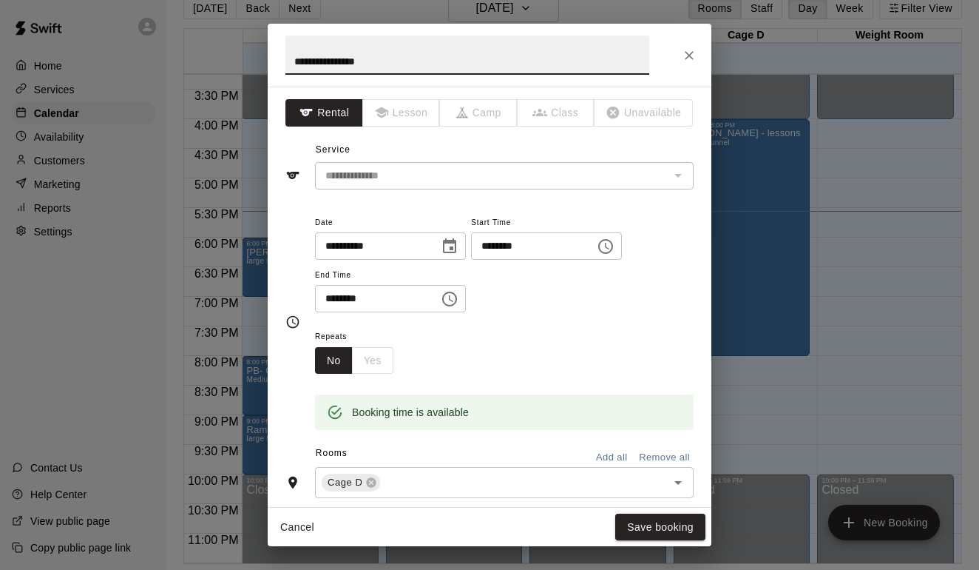
click at [405, 67] on input "**********" at bounding box center [468, 55] width 364 height 39
type input "**********"
click at [653, 525] on button "Save booking" at bounding box center [660, 526] width 90 height 27
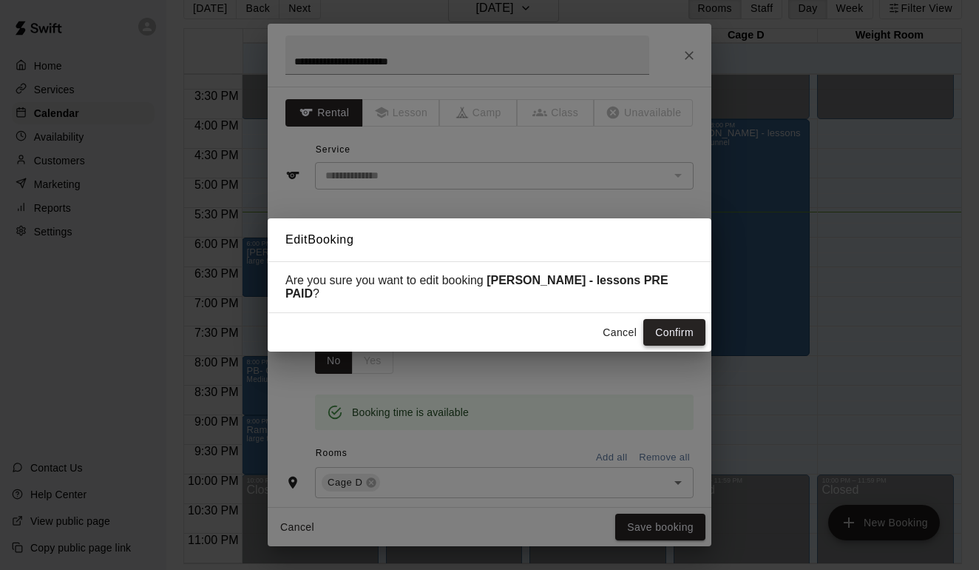
click at [683, 331] on button "Confirm" at bounding box center [674, 332] width 62 height 27
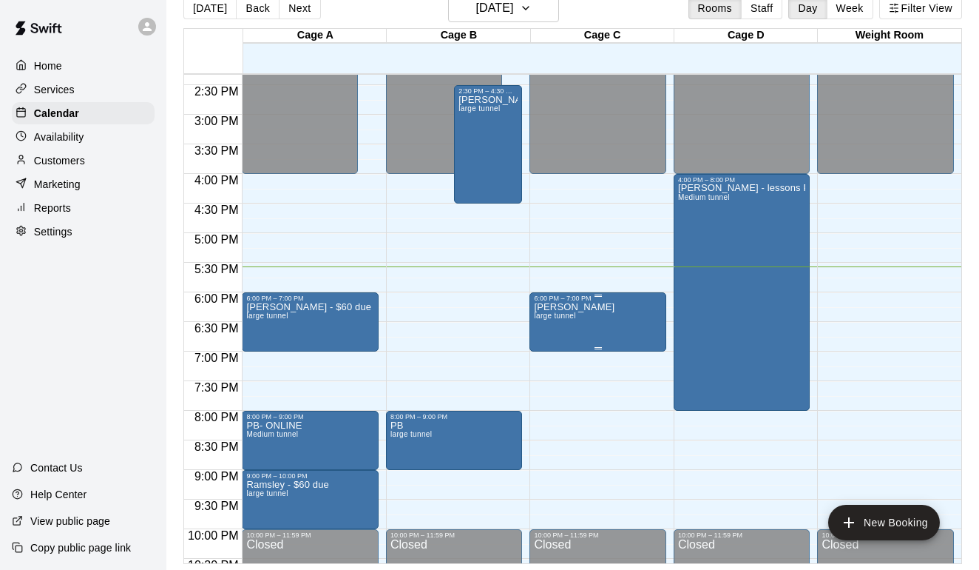
scroll to position [848, 0]
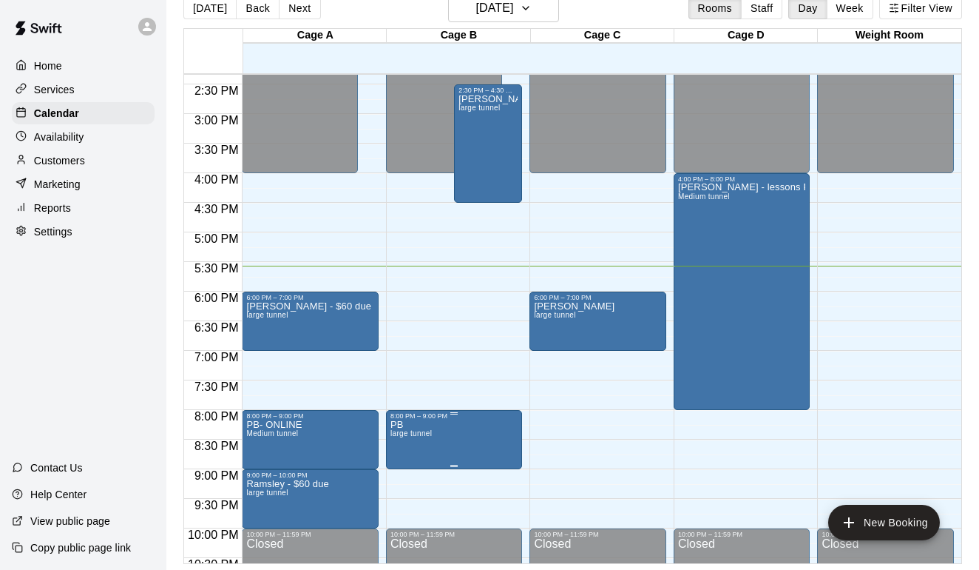
click at [412, 433] on icon "edit" at bounding box center [406, 436] width 18 height 18
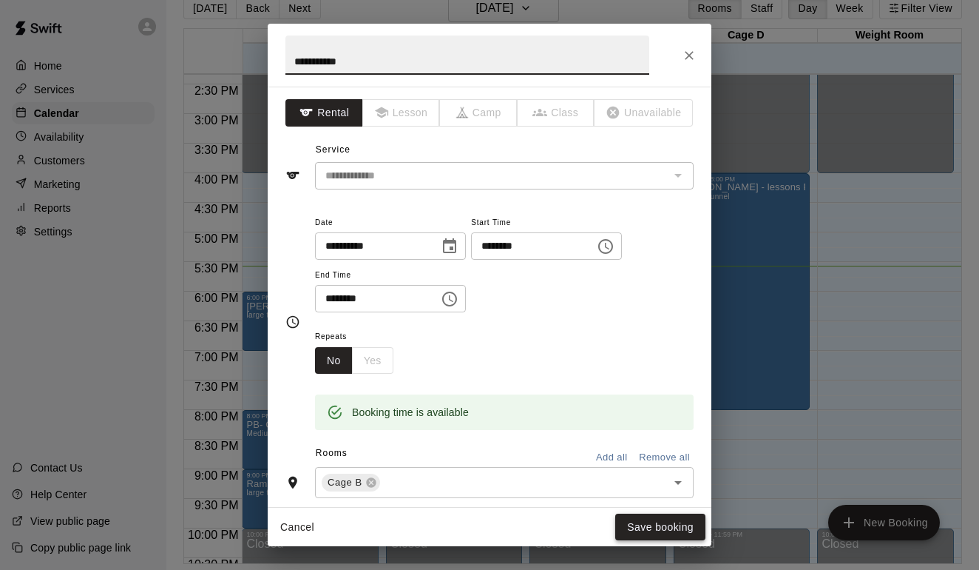
type input "**********"
click at [672, 519] on button "Save booking" at bounding box center [660, 526] width 90 height 27
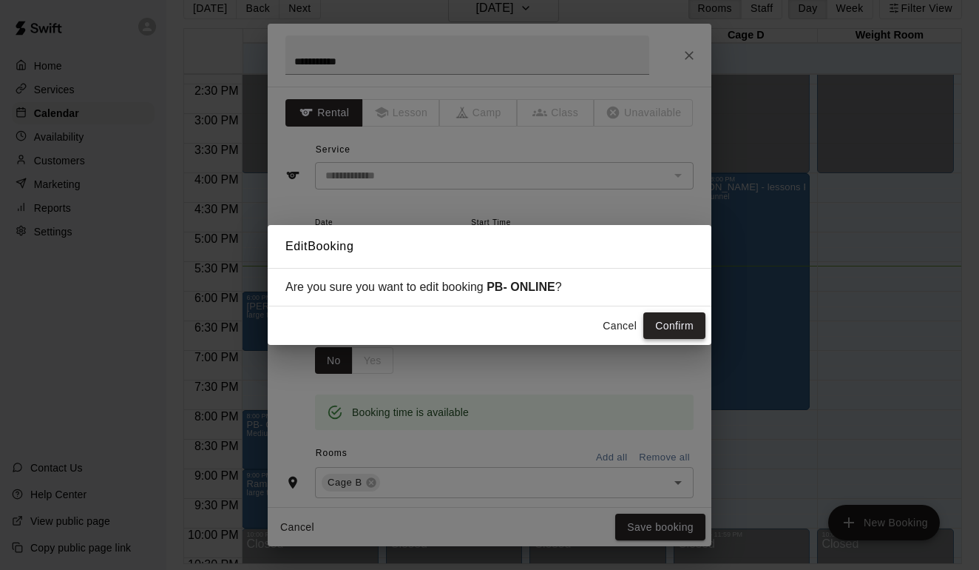
click at [675, 314] on button "Confirm" at bounding box center [674, 325] width 62 height 27
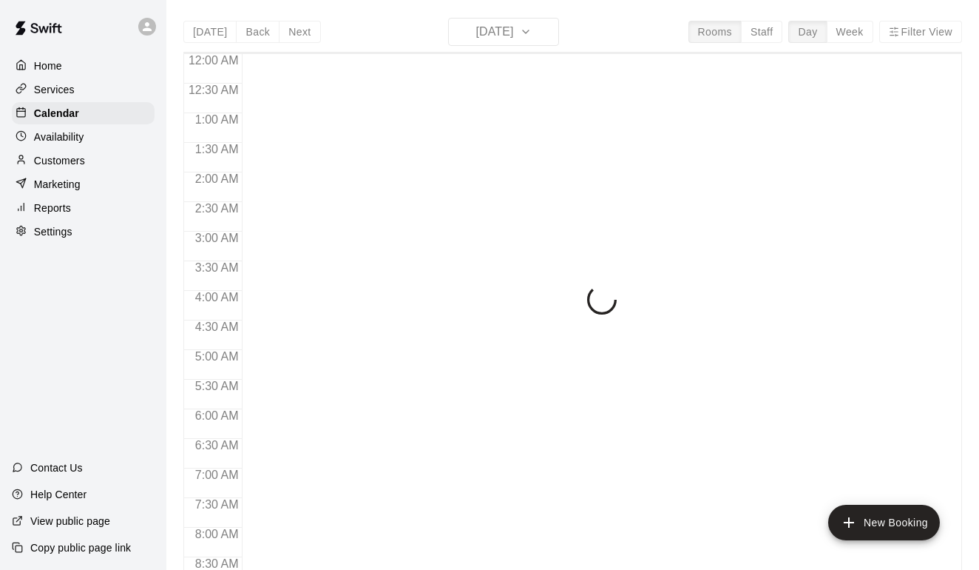
scroll to position [888, 0]
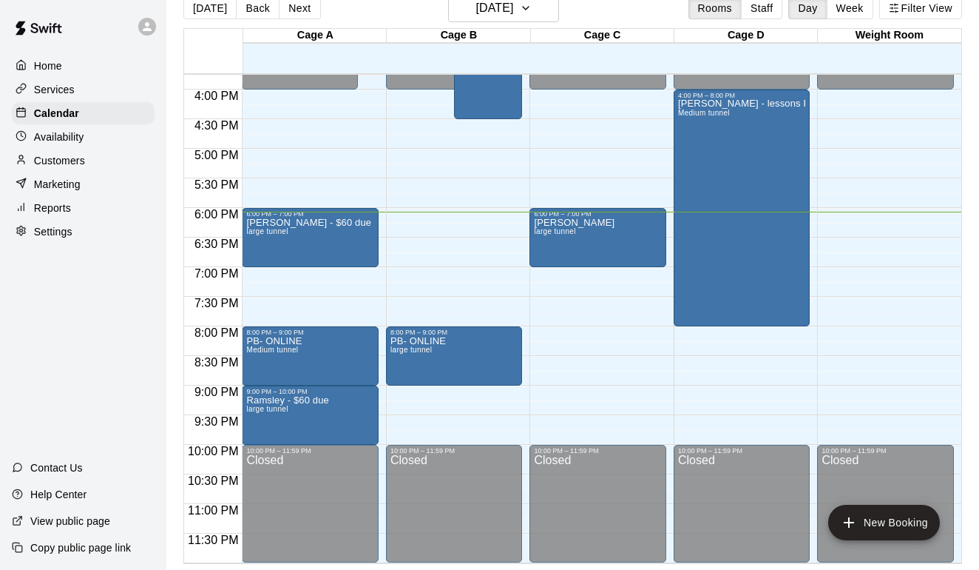
scroll to position [933, 0]
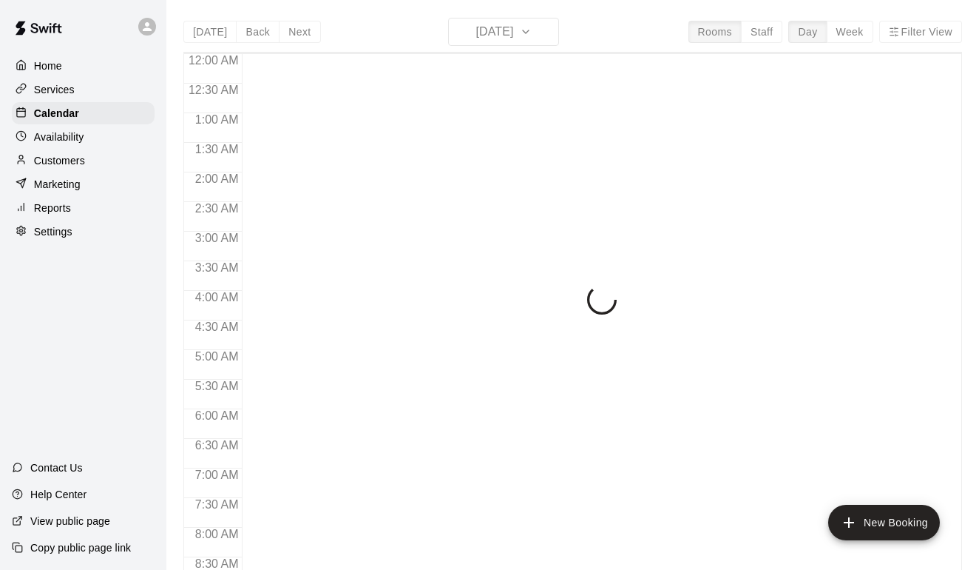
scroll to position [888, 0]
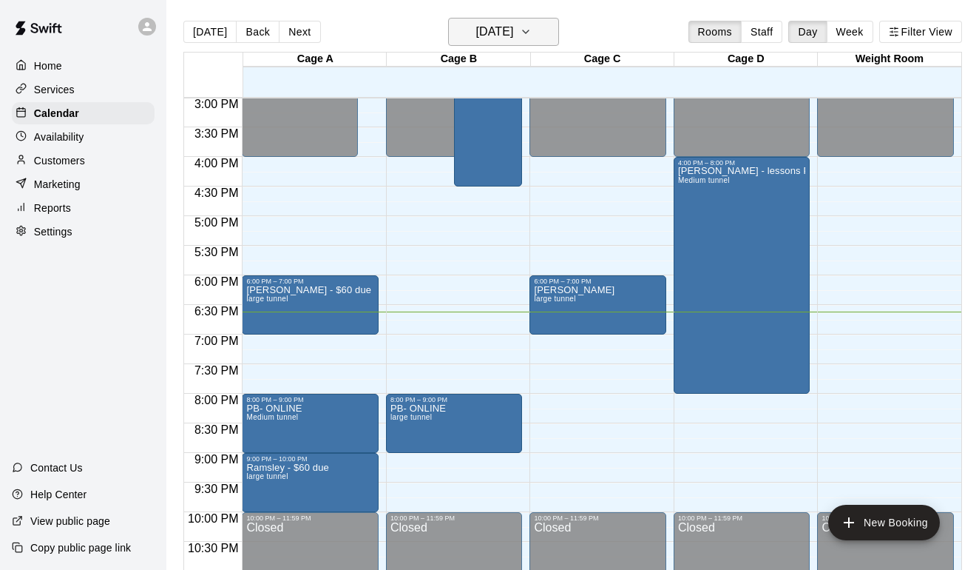
click at [555, 25] on button "[DATE]" at bounding box center [503, 32] width 111 height 28
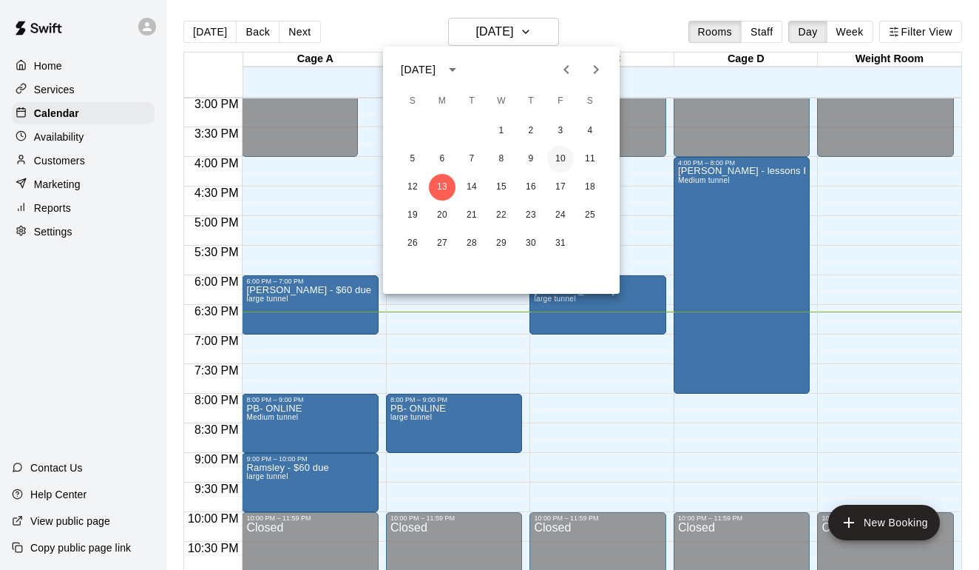
click at [566, 162] on button "10" at bounding box center [560, 159] width 27 height 27
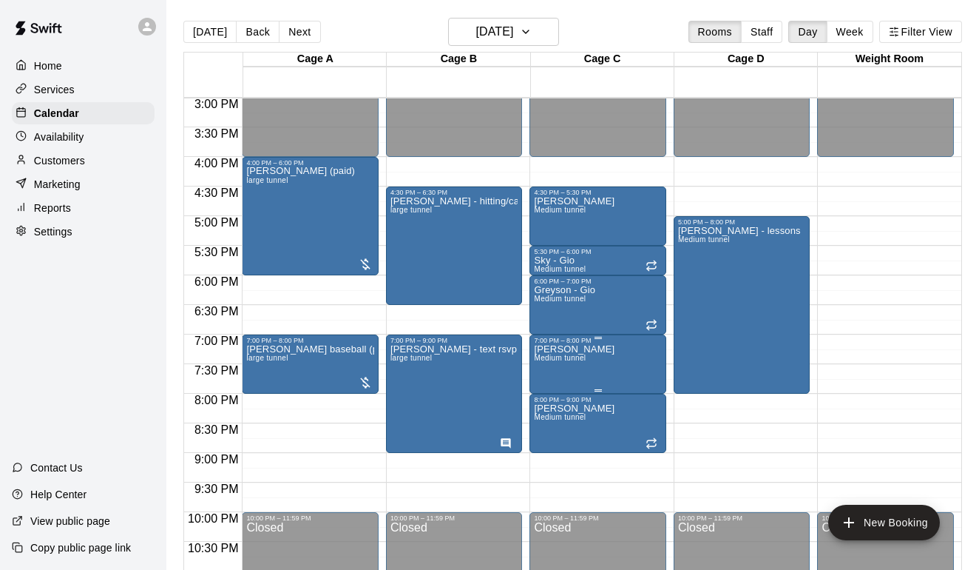
scroll to position [896, 0]
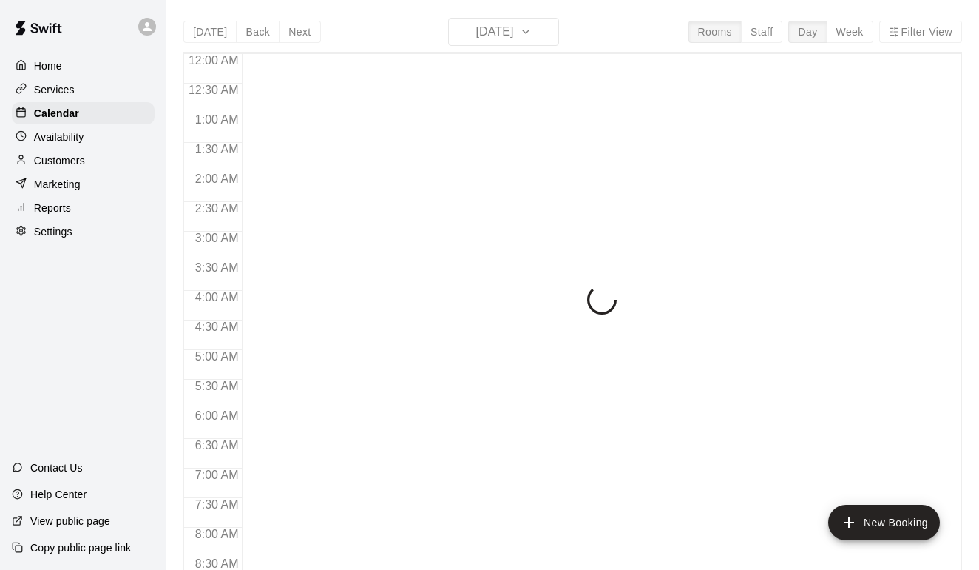
scroll to position [888, 0]
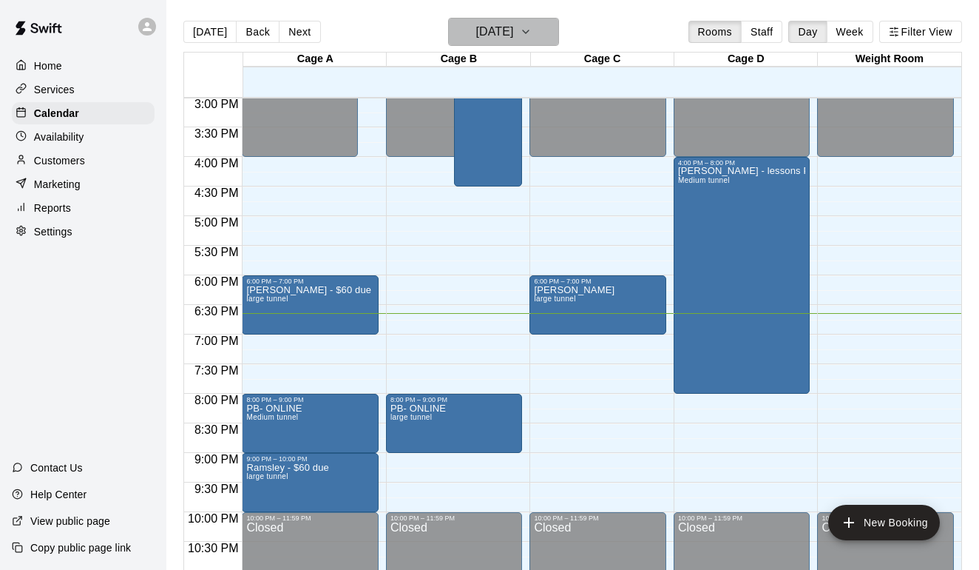
click at [532, 35] on icon "button" at bounding box center [526, 32] width 12 height 18
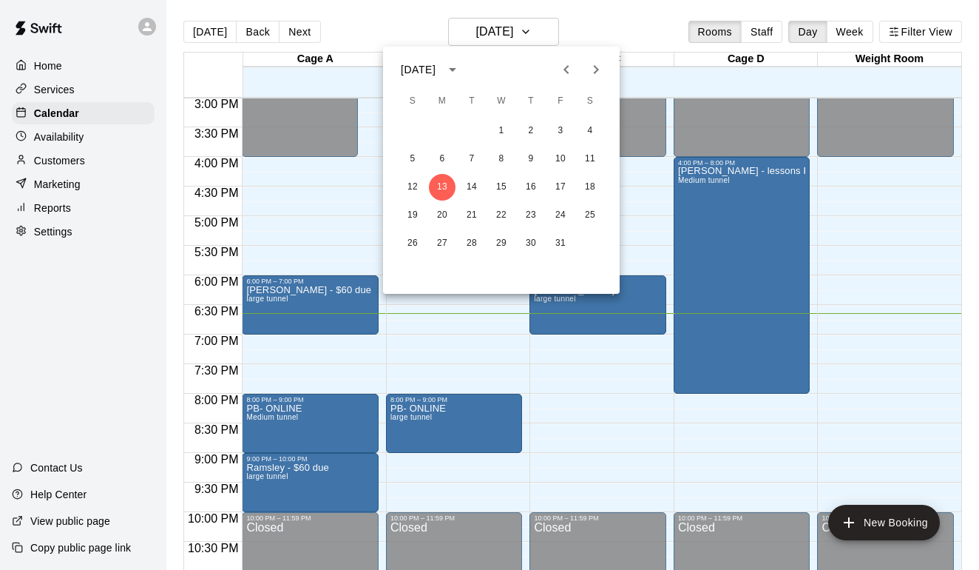
click at [643, 35] on div at bounding box center [489, 285] width 979 height 570
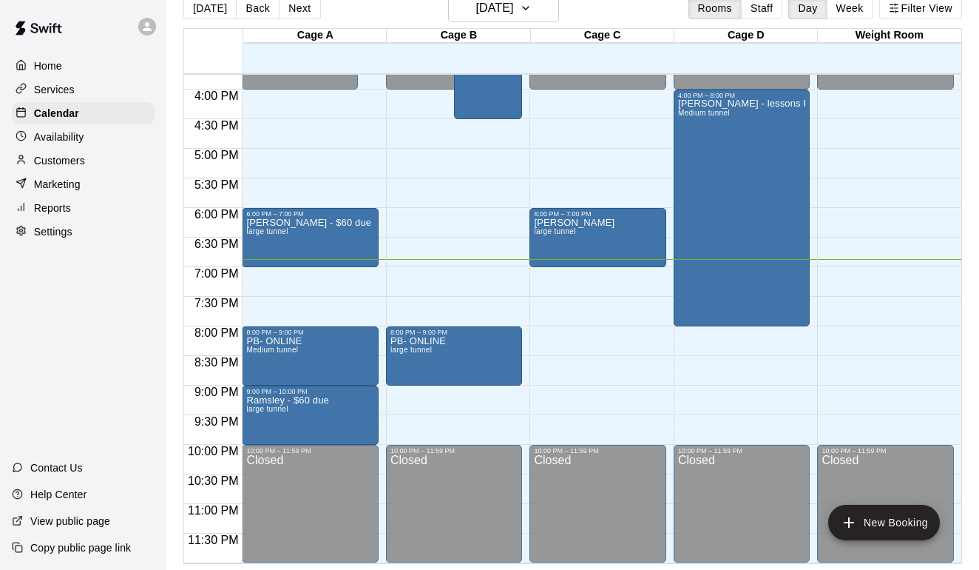
scroll to position [24, 0]
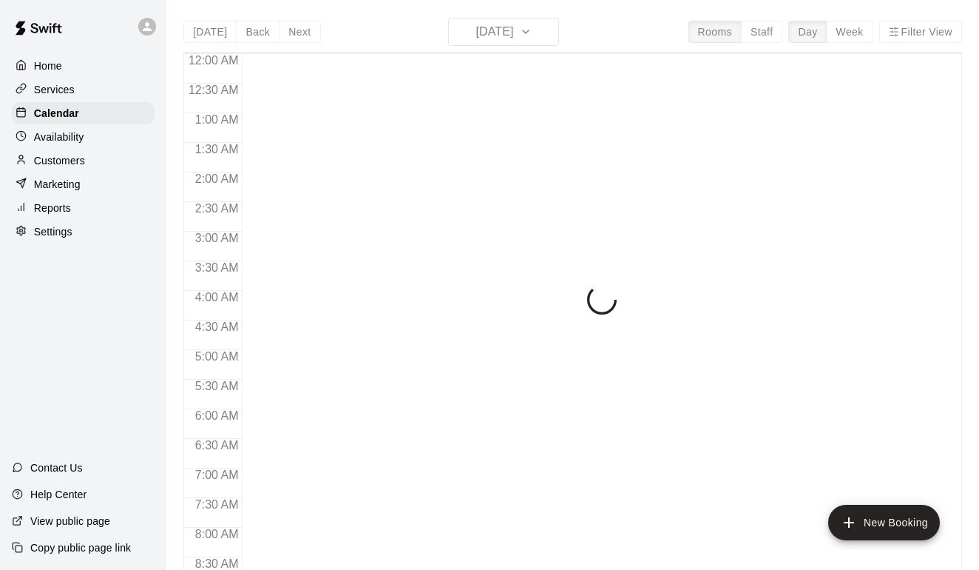
scroll to position [888, 0]
